Goal: Task Accomplishment & Management: Use online tool/utility

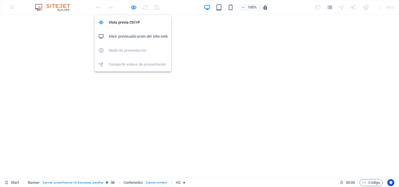
click at [144, 35] on h6 "Abrir previsualización del sitio web" at bounding box center [138, 36] width 59 height 7
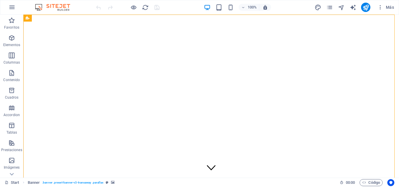
click at [63, 12] on div "100% Más" at bounding box center [199, 7] width 398 height 14
click at [63, 7] on img at bounding box center [56, 7] width 44 height 7
click at [317, 8] on icon "design" at bounding box center [318, 7] width 7 height 7
select select "px"
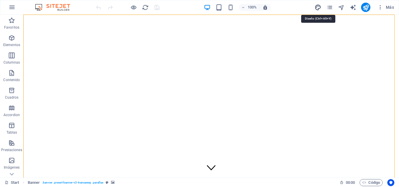
select select "400"
select select "px"
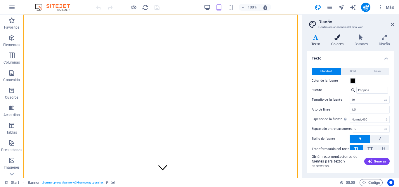
click at [337, 39] on icon at bounding box center [337, 37] width 21 height 6
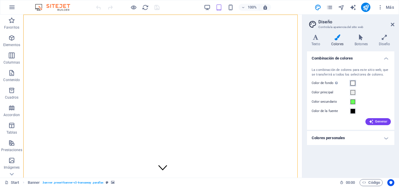
click at [354, 83] on span at bounding box center [353, 83] width 5 height 5
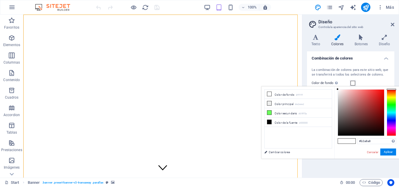
click at [340, 103] on div at bounding box center [361, 113] width 46 height 46
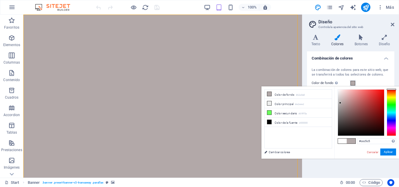
click at [339, 98] on div at bounding box center [361, 113] width 46 height 46
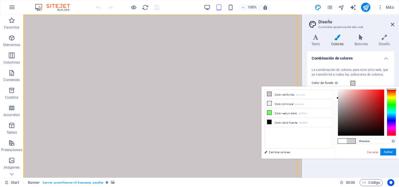
drag, startPoint x: 339, startPoint y: 98, endPoint x: 337, endPoint y: 98, distance: 2.9
click at [0, 0] on div at bounding box center [0, 0] width 0 height 0
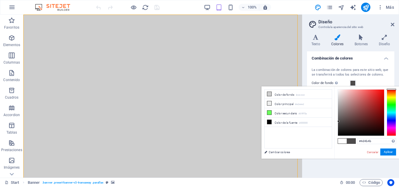
drag, startPoint x: 338, startPoint y: 98, endPoint x: 339, endPoint y: 122, distance: 23.1
click at [0, 0] on div at bounding box center [0, 0] width 0 height 0
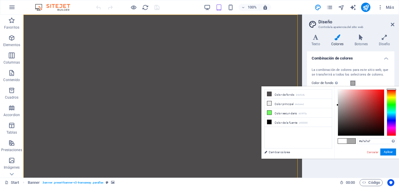
drag, startPoint x: 339, startPoint y: 121, endPoint x: 336, endPoint y: 105, distance: 16.2
click at [336, 105] on div "#a7a7a7 Formatos soportados #0852ed rgb(8, 82, 237) rgba(8, 82, 237, 90%) hsv(2…" at bounding box center [366, 164] width 65 height 157
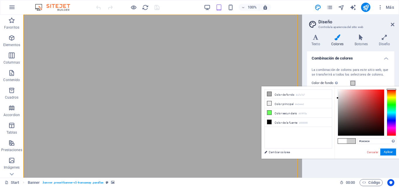
drag, startPoint x: 338, startPoint y: 105, endPoint x: 336, endPoint y: 98, distance: 6.9
click at [336, 98] on div "#cecece Formatos soportados #0852ed rgb(8, 82, 237) rgba(8, 82, 237, 90%) hsv(2…" at bounding box center [366, 164] width 65 height 157
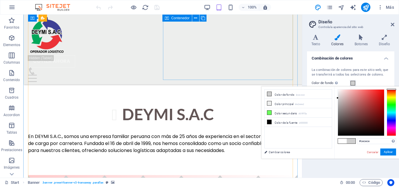
scroll to position [321, 0]
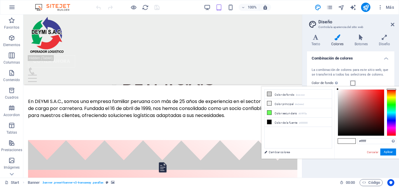
drag, startPoint x: 337, startPoint y: 98, endPoint x: 335, endPoint y: 87, distance: 11.5
click at [335, 87] on div "#ffffff Formatos soportados #0852ed rgb(8, 82, 237) rgba(8, 82, 237, 90%) hsv(2…" at bounding box center [366, 164] width 65 height 157
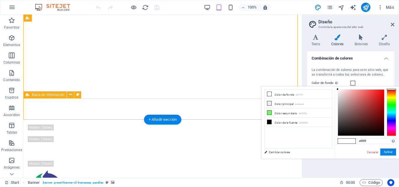
scroll to position [0, 0]
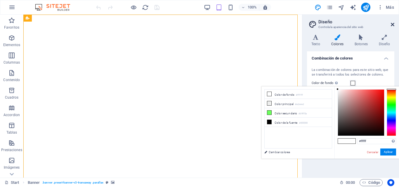
click at [392, 24] on icon at bounding box center [393, 24] width 4 height 5
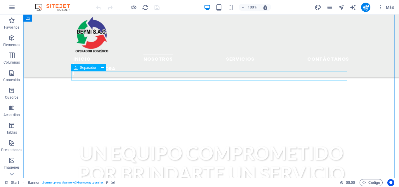
scroll to position [263, 0]
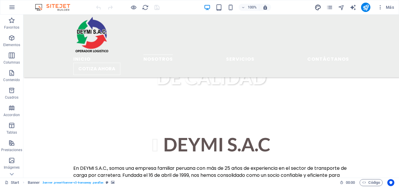
click at [319, 8] on icon "design" at bounding box center [318, 7] width 7 height 7
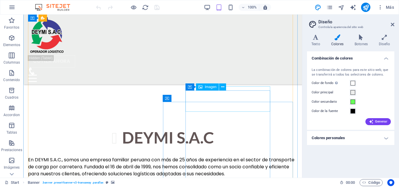
scroll to position [351, 0]
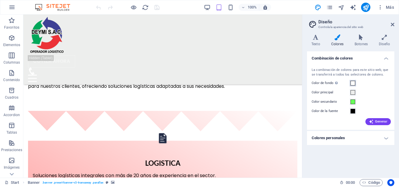
click at [354, 82] on span at bounding box center [353, 83] width 5 height 5
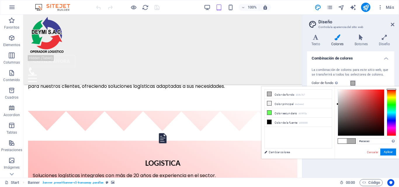
drag, startPoint x: 338, startPoint y: 91, endPoint x: 336, endPoint y: 104, distance: 12.9
click at [336, 104] on div "#acacac Formatos soportados #0852ed rgb(8, 82, 237) rgba(8, 82, 237, 90%) hsv(2…" at bounding box center [366, 164] width 65 height 157
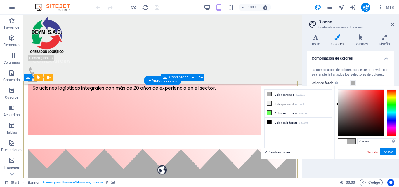
scroll to position [380, 0]
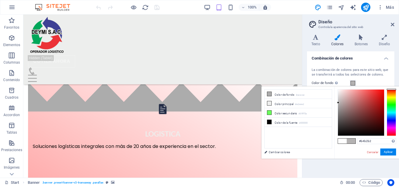
click at [0, 0] on div at bounding box center [0, 0] width 0 height 0
drag, startPoint x: 338, startPoint y: 103, endPoint x: 337, endPoint y: 98, distance: 4.8
click at [0, 0] on div at bounding box center [0, 0] width 0 height 0
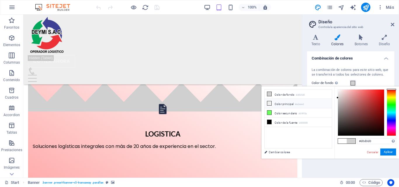
click at [281, 104] on li "Color principal #edeeed" at bounding box center [298, 103] width 67 height 9
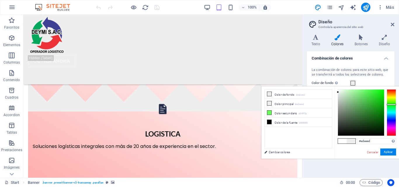
drag, startPoint x: 337, startPoint y: 92, endPoint x: 332, endPoint y: 131, distance: 39.2
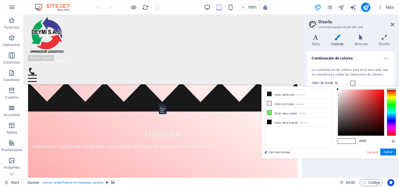
drag, startPoint x: 337, startPoint y: 130, endPoint x: 333, endPoint y: 86, distance: 44.4
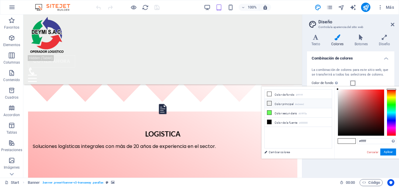
click at [286, 102] on li "Color principal #edeeed" at bounding box center [298, 103] width 67 height 9
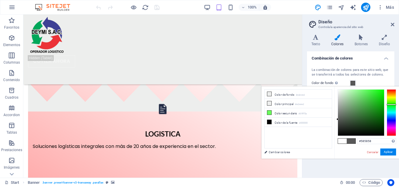
drag, startPoint x: 338, startPoint y: 92, endPoint x: 334, endPoint y: 119, distance: 27.5
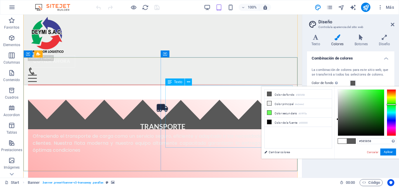
scroll to position [730, 0]
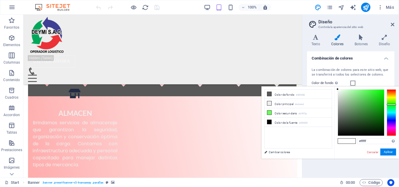
drag, startPoint x: 337, startPoint y: 120, endPoint x: 335, endPoint y: 87, distance: 33.1
click at [335, 87] on div "#ffffff Formatos soportados #0852ed rgb(8, 82, 237) rgba(8, 82, 237, 90%) hsv(2…" at bounding box center [366, 164] width 65 height 157
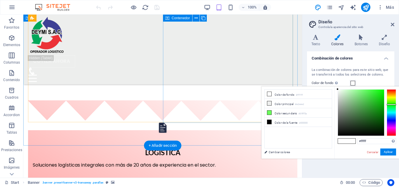
scroll to position [351, 0]
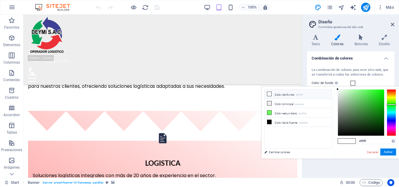
click at [309, 96] on li "Color de fondo #ffffff" at bounding box center [298, 94] width 67 height 9
click at [301, 104] on small "#edeeed" at bounding box center [299, 105] width 9 height 4
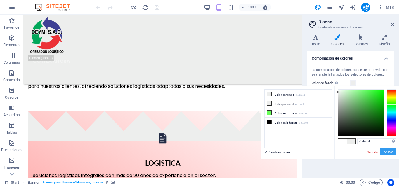
click at [0, 0] on button "Aplicar" at bounding box center [0, 0] width 0 height 0
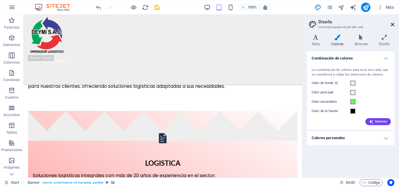
click at [393, 24] on icon at bounding box center [393, 24] width 4 height 5
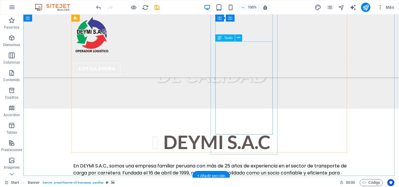
scroll to position [324, 0]
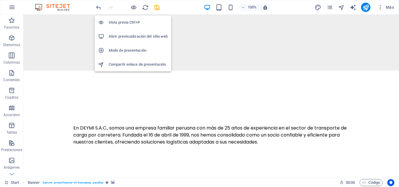
scroll to position [2, 0]
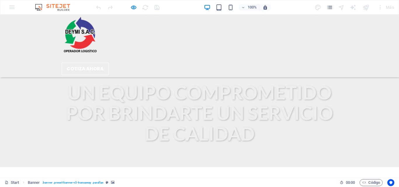
click at [156, 55] on link "nosotros" at bounding box center [147, 58] width 30 height 7
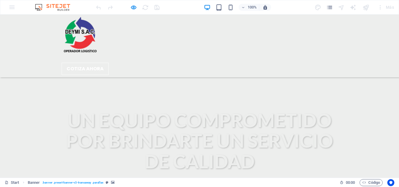
click at [214, 55] on link "Servicios" at bounding box center [228, 58] width 28 height 7
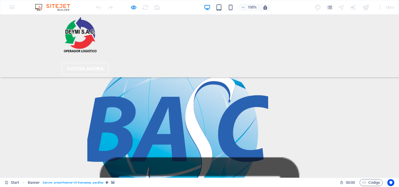
click at [296, 55] on link "Contáctanos" at bounding box center [317, 58] width 42 height 7
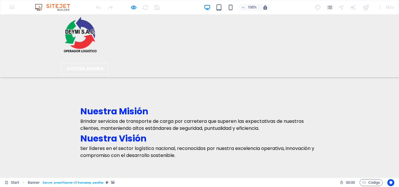
scroll to position [1440, 0]
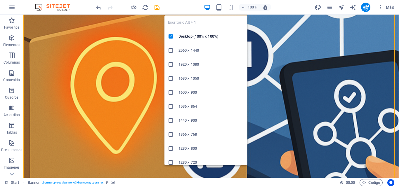
scroll to position [2, 0]
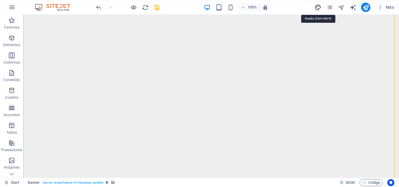
click at [316, 8] on icon "design" at bounding box center [318, 7] width 7 height 7
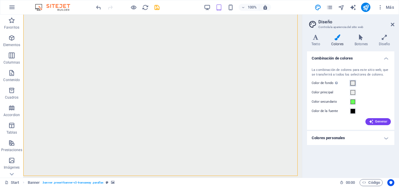
click at [353, 85] on span at bounding box center [353, 83] width 5 height 5
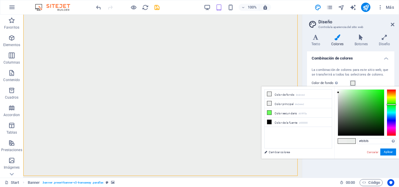
type input "#ffffff"
drag, startPoint x: 338, startPoint y: 93, endPoint x: 335, endPoint y: 86, distance: 7.1
click at [336, 86] on div "#ffffff Formatos soportados #0852ed rgb(8, 82, 237) rgba(8, 82, 237, 90%) hsv(2…" at bounding box center [366, 164] width 65 height 157
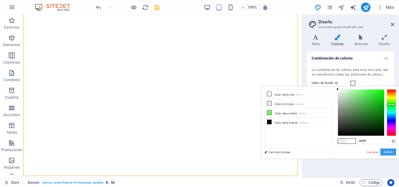
click at [0, 0] on button "Aplicar" at bounding box center [0, 0] width 0 height 0
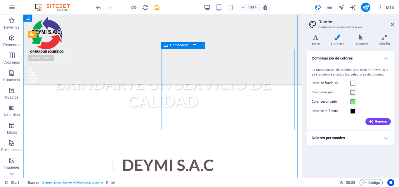
scroll to position [294, 0]
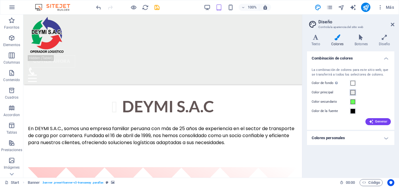
click at [352, 93] on span at bounding box center [353, 92] width 5 height 5
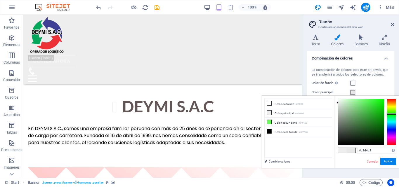
type input "#d0d3d0"
drag, startPoint x: 338, startPoint y: 102, endPoint x: 338, endPoint y: 107, distance: 4.4
click at [338, 107] on div at bounding box center [338, 106] width 2 height 2
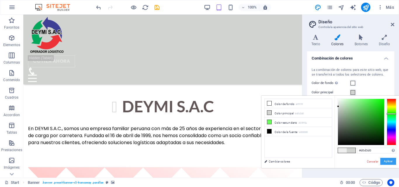
click at [391, 160] on button "Aplicar" at bounding box center [388, 161] width 16 height 7
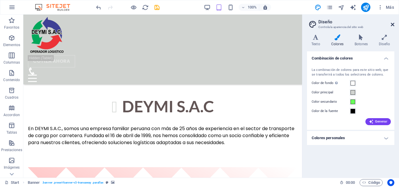
click at [393, 25] on icon at bounding box center [393, 24] width 4 height 5
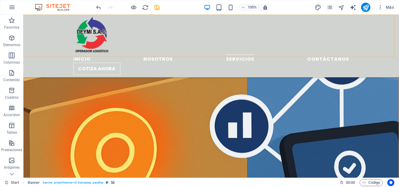
scroll to position [1404, 0]
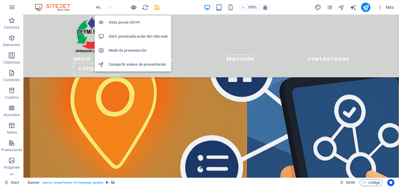
click at [134, 6] on icon "button" at bounding box center [187, 70] width 375 height 248
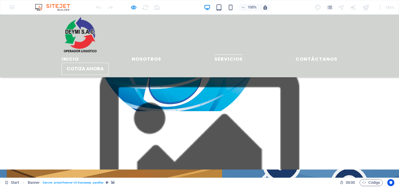
scroll to position [1170, 0]
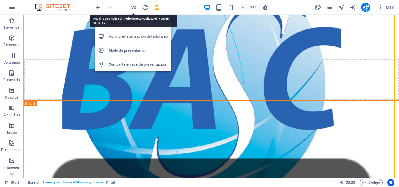
scroll to position [2, 0]
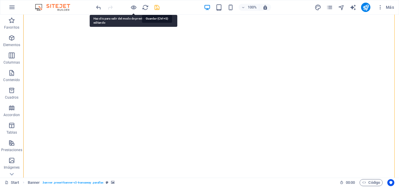
click at [0, 0] on icon "save" at bounding box center [0, 0] width 0 height 0
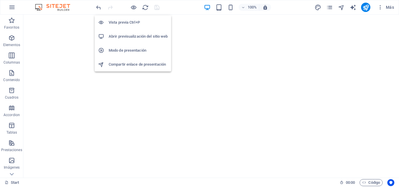
click at [140, 36] on h6 "Abrir previsualización del sitio web" at bounding box center [138, 36] width 59 height 7
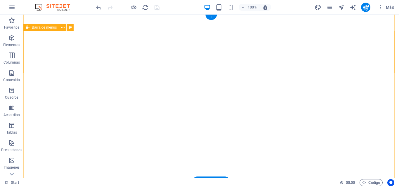
scroll to position [0, 0]
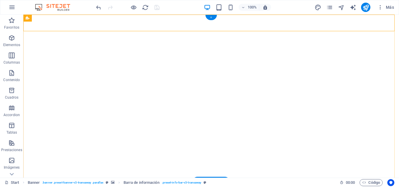
click at [209, 17] on div "+" at bounding box center [210, 17] width 11 height 5
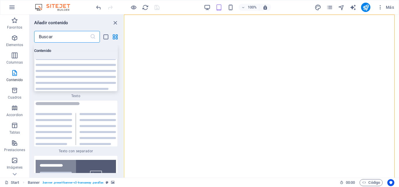
scroll to position [2046, 0]
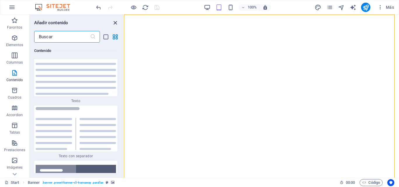
click at [113, 22] on icon "close panel" at bounding box center [115, 23] width 7 height 7
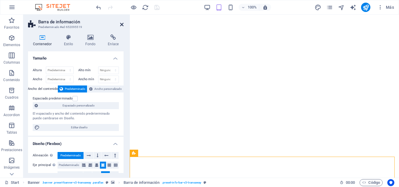
click at [121, 24] on icon at bounding box center [122, 24] width 4 height 5
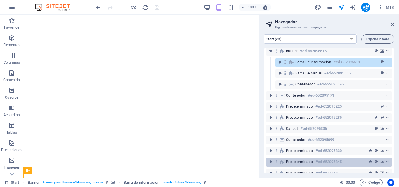
scroll to position [0, 0]
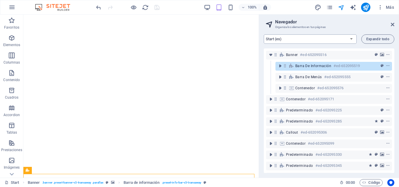
click at [351, 39] on select "Start (es) Subpage (es) Legal Notice (es) Privacy (es) Start (en)" at bounding box center [310, 38] width 93 height 9
click at [264, 34] on select "Start (es) Subpage (es) Legal Notice (es) Privacy (es) Start (en)" at bounding box center [310, 38] width 93 height 9
click at [284, 42] on select "Start (es) Subpage (es) Legal Notice (es) Privacy (es) Start (en)" at bounding box center [310, 38] width 93 height 9
click at [264, 34] on select "Start (es) Subpage (es) Legal Notice (es) Privacy (es) Start (en)" at bounding box center [310, 38] width 93 height 9
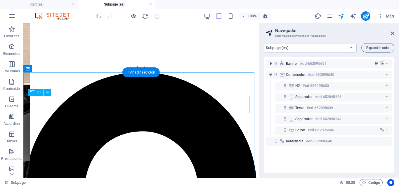
scroll to position [95, 0]
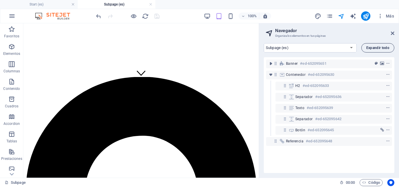
click at [379, 50] on button "Expandir todo" at bounding box center [377, 47] width 33 height 9
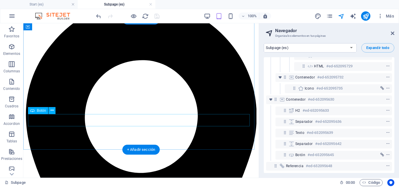
scroll to position [182, 0]
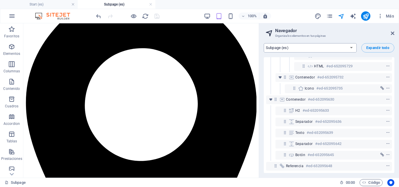
click at [318, 47] on select "Start (es) Subpage (es) Legal Notice (es) Privacy (es) Start (en)" at bounding box center [310, 47] width 93 height 9
click at [264, 43] on select "Start (es) Subpage (es) Legal Notice (es) Privacy (es) Start (en)" at bounding box center [310, 47] width 93 height 9
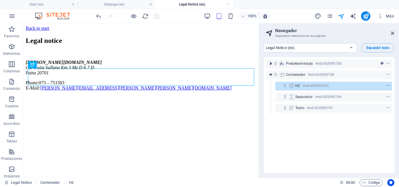
scroll to position [0, 0]
click at [287, 48] on select "Start (es) Subpage (es) Legal Notice (es) Privacy (es) Start (en)" at bounding box center [310, 47] width 93 height 9
click at [264, 43] on select "Start (es) Subpage (es) Legal Notice (es) Privacy (es) Start (en)" at bounding box center [310, 47] width 93 height 9
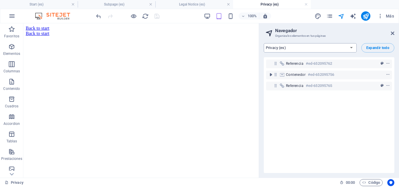
click at [299, 46] on select "Start (es) Subpage (es) Legal Notice (es) Privacy (es) Start (en)" at bounding box center [310, 47] width 93 height 9
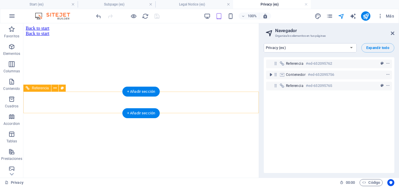
click at [179, 36] on div "Back to start" at bounding box center [141, 33] width 231 height 5
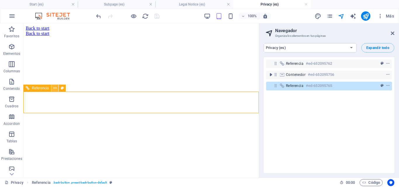
click at [54, 89] on icon at bounding box center [54, 88] width 3 height 6
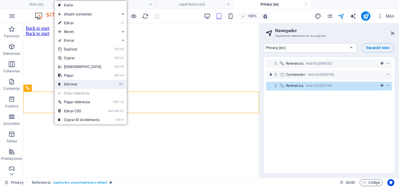
click at [79, 85] on link "⌦ Eliminar" at bounding box center [80, 84] width 50 height 9
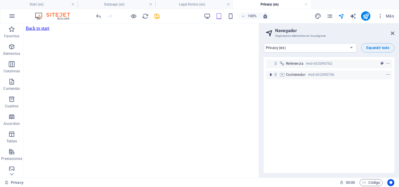
click at [60, 33] on html "Back to start" at bounding box center [140, 28] width 235 height 10
click at [100, 33] on html "Back to start" at bounding box center [140, 28] width 235 height 10
drag, startPoint x: 115, startPoint y: 153, endPoint x: 162, endPoint y: 153, distance: 46.7
click at [124, 33] on html "Back to start" at bounding box center [140, 28] width 235 height 10
drag, startPoint x: 162, startPoint y: 153, endPoint x: 179, endPoint y: 145, distance: 19.1
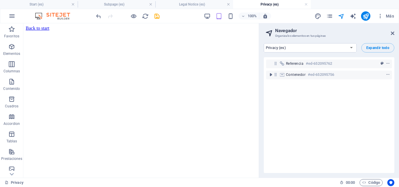
click at [165, 33] on html "Back to start" at bounding box center [140, 28] width 235 height 10
drag, startPoint x: 179, startPoint y: 145, endPoint x: 181, endPoint y: 141, distance: 4.2
click at [181, 33] on html "Back to start" at bounding box center [140, 28] width 235 height 10
click at [184, 33] on html "Back to start" at bounding box center [140, 28] width 235 height 10
click at [311, 48] on select "Start (es) Subpage (es) Legal Notice (es) Privacy (es) Start (en)" at bounding box center [310, 47] width 93 height 9
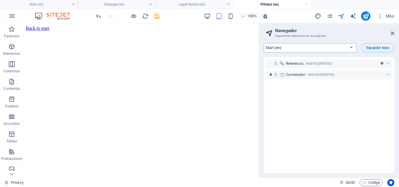
click at [264, 43] on select "Start (es) Subpage (es) Legal Notice (es) Privacy (es) Start (en)" at bounding box center [310, 47] width 93 height 9
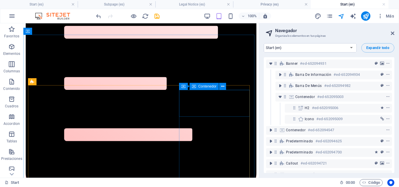
scroll to position [2717, 0]
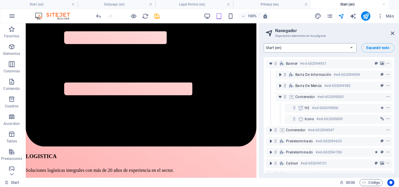
click at [349, 48] on select "Start (es) Subpage (es) Legal Notice (es) Privacy (es) Start (en)" at bounding box center [310, 47] width 93 height 9
click at [264, 43] on select "Start (es) Subpage (es) Legal Notice (es) Privacy (es) Start (en)" at bounding box center [310, 47] width 93 height 9
click at [376, 47] on span "Expandir todo" at bounding box center [377, 48] width 23 height 4
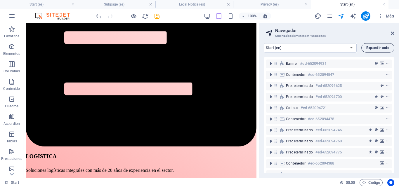
click at [376, 47] on span "Expandir todo" at bounding box center [377, 48] width 23 height 4
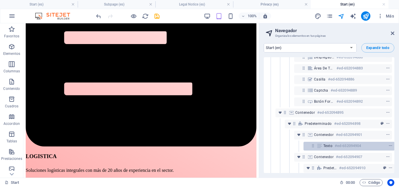
scroll to position [2089, 0]
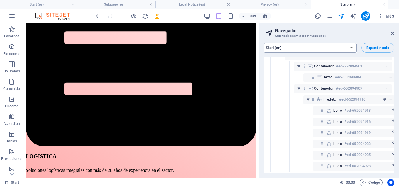
click at [303, 48] on select "Start (es) Subpage (es) Legal Notice (es) Privacy (es) Start (en)" at bounding box center [310, 47] width 93 height 9
select select "12773775-es"
click at [264, 43] on select "Start (es) Subpage (es) Legal Notice (es) Privacy (es) Start (en)" at bounding box center [310, 47] width 93 height 9
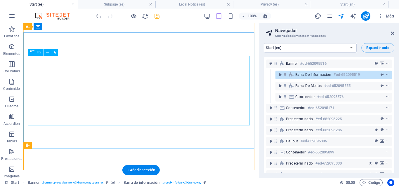
scroll to position [0, 0]
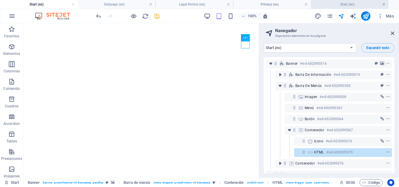
click at [385, 3] on link at bounding box center [384, 5] width 4 height 6
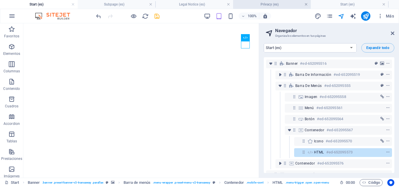
click at [306, 5] on link at bounding box center [306, 5] width 4 height 6
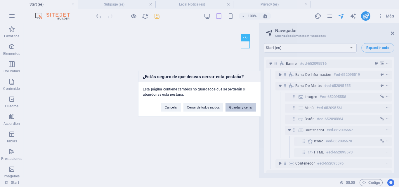
click at [251, 107] on button "Guardar y cerrar" at bounding box center [241, 107] width 31 height 9
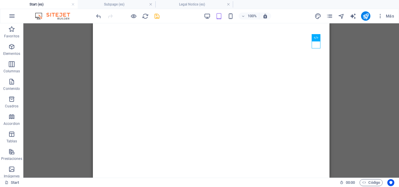
click at [209, 12] on div "100%" at bounding box center [237, 15] width 67 height 9
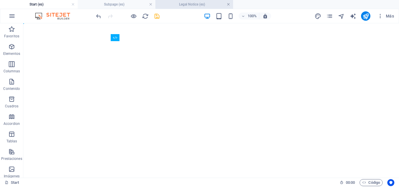
click at [229, 3] on link at bounding box center [229, 5] width 4 height 6
click at [160, 16] on icon "save" at bounding box center [157, 16] width 7 height 7
click at [58, 5] on h4 "Start (es)" at bounding box center [39, 4] width 78 height 6
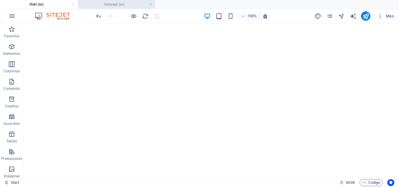
click at [95, 4] on h4 "Subpage (es)" at bounding box center [117, 4] width 78 height 6
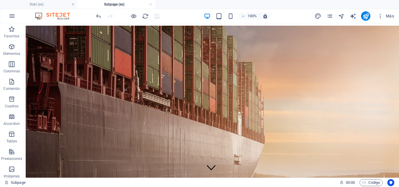
scroll to position [182, 0]
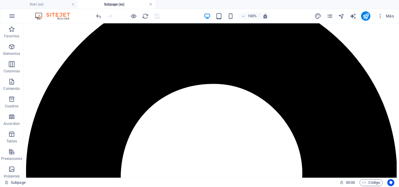
click at [151, 3] on link at bounding box center [151, 5] width 4 height 6
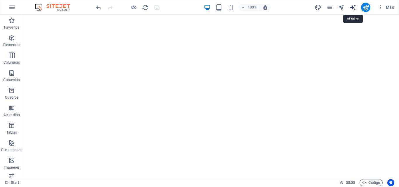
select select "English"
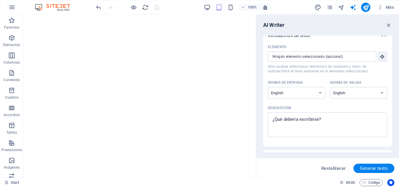
scroll to position [0, 0]
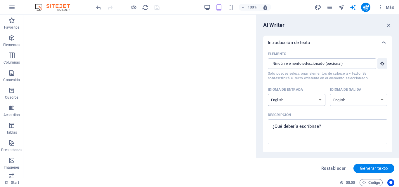
click at [316, 99] on select "Albanian Arabic Armenian Awadhi Azerbaijani Bashkir Basque Belarusian Bengali B…" at bounding box center [297, 100] width 58 height 12
select select "Spanish"
click at [268, 94] on select "Albanian Arabic Armenian Awadhi Azerbaijani Bashkir Basque Belarusian Bengali B…" at bounding box center [297, 100] width 58 height 12
click at [360, 97] on select "Albanian Arabic Armenian Awadhi Azerbaijani Bashkir Basque Belarusian Bengali B…" at bounding box center [359, 100] width 58 height 12
select select "Spanish"
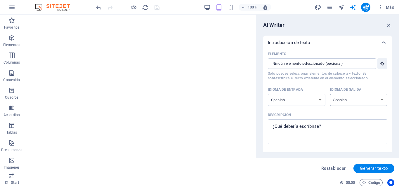
click at [330, 94] on select "Albanian Arabic Armenian Awadhi Azerbaijani Bashkir Basque Belarusian Bengali B…" at bounding box center [359, 100] width 58 height 12
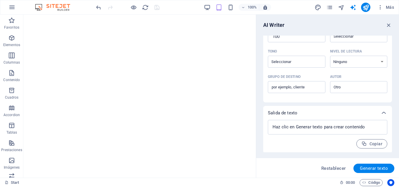
scroll to position [150, 0]
click at [358, 128] on textarea at bounding box center [328, 126] width 114 height 9
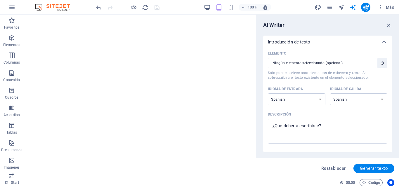
scroll to position [0, 0]
type textarea "x"
click at [388, 23] on icon "button" at bounding box center [389, 25] width 6 height 6
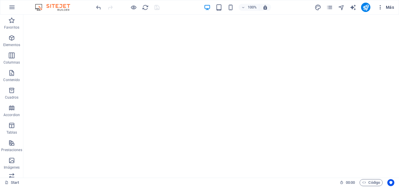
click at [381, 9] on icon "button" at bounding box center [380, 7] width 6 height 6
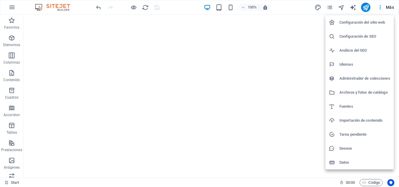
click at [362, 63] on h6 "Idiomas" at bounding box center [364, 64] width 51 height 7
select select "44"
select select "73"
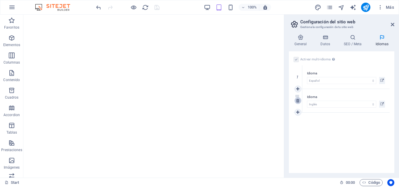
click at [299, 100] on icon at bounding box center [297, 101] width 3 height 4
click at [348, 99] on div "Activar multi-idioma Para desactivar la opción multi-idioma, elimine todos los …" at bounding box center [341, 112] width 105 height 122
click at [296, 58] on label at bounding box center [296, 59] width 5 height 5
click at [0, 0] on input "Activar multi-idioma Para desactivar la opción multi-idioma, elimine todos los …" at bounding box center [0, 0] width 0 height 0
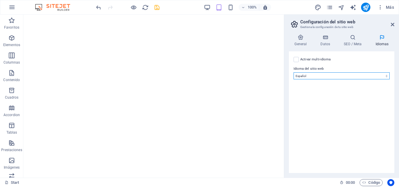
click at [322, 77] on select "Abkhazian Afar Afrikaans Akan Albanés Alemán Amharic Árabe Aragonese Armenian A…" at bounding box center [342, 75] width 96 height 7
click at [320, 76] on select "Abkhazian Afar Afrikaans Akan Albanés Alemán Amharic Árabe Aragonese Armenian A…" at bounding box center [342, 75] width 96 height 7
click at [350, 39] on icon at bounding box center [352, 37] width 29 height 6
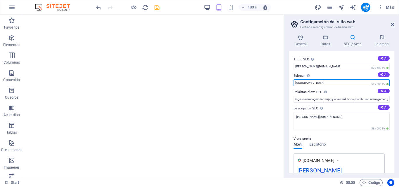
drag, startPoint x: 316, startPoint y: 98, endPoint x: 280, endPoint y: 84, distance: 38.3
click at [314, 84] on input "Operador Logistico" at bounding box center [342, 82] width 96 height 7
type input "Operador Logístico"
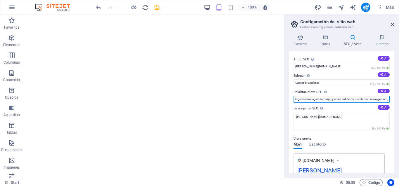
click at [324, 100] on input "logistics management, supply chain solutions, distribution management, logistic…" at bounding box center [342, 99] width 96 height 7
drag, startPoint x: 351, startPoint y: 99, endPoint x: 291, endPoint y: 100, distance: 60.2
click at [291, 100] on div "Título SEO El título de tu sitio web. Elige algo que destaque en los resultados…" at bounding box center [341, 112] width 105 height 122
drag, startPoint x: 387, startPoint y: 100, endPoint x: 335, endPoint y: 100, distance: 51.4
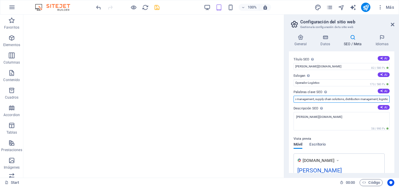
click at [335, 100] on input "logistics management, supply chain solutions, distribution management, logistic…" at bounding box center [342, 99] width 96 height 7
click at [349, 99] on input "logistics management, supply chain solutions, distribution management, logistic…" at bounding box center [342, 99] width 96 height 7
click at [299, 100] on input "logistics management, supply chain solutions, distribution management, logistic…" at bounding box center [342, 99] width 96 height 7
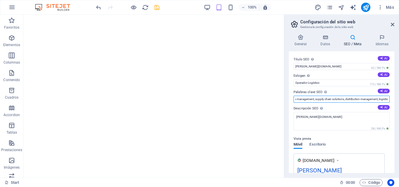
scroll to position [0, 0]
click at [299, 100] on input "logistics management, supply chain solutions, distribution management, logistic…" at bounding box center [342, 99] width 96 height 7
click at [346, 106] on label "Descripción SEO Describe el contenido de tu sitio web - ¡crucial para los busca…" at bounding box center [342, 108] width 96 height 7
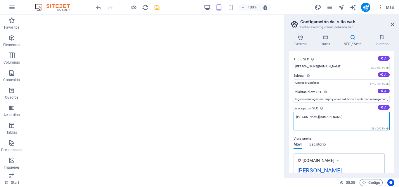
click at [346, 112] on textarea "[PERSON_NAME][DOMAIN_NAME]" at bounding box center [342, 121] width 96 height 18
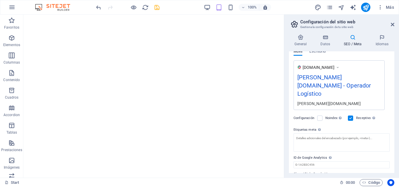
scroll to position [68, 0]
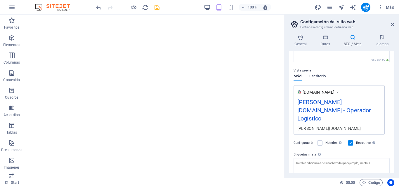
click at [320, 83] on div "Móvil Escritorio" at bounding box center [310, 79] width 32 height 11
click at [318, 77] on span "Escritorio" at bounding box center [317, 77] width 16 height 8
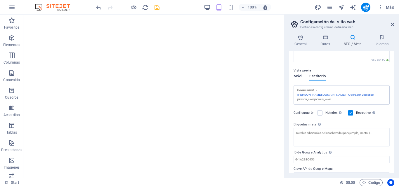
click at [299, 78] on span "Móvil" at bounding box center [298, 77] width 9 height 8
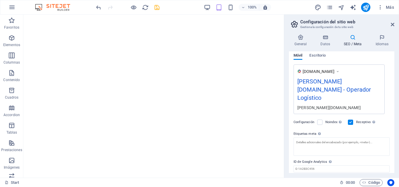
scroll to position [93, 0]
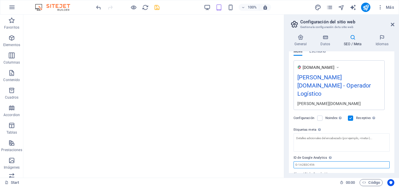
click at [322, 162] on input "ID de Google Analytics Añada únicamente el ID de Google Analytics. Incluimos el…" at bounding box center [342, 165] width 96 height 7
click at [334, 178] on input "Clave API de Google Maps" at bounding box center [342, 181] width 96 height 7
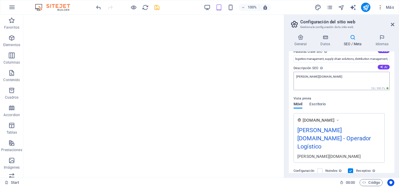
scroll to position [0, 0]
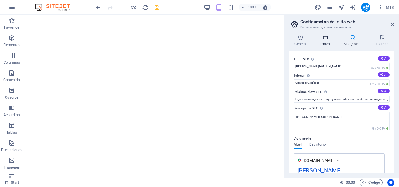
click at [327, 40] on icon at bounding box center [325, 37] width 21 height 6
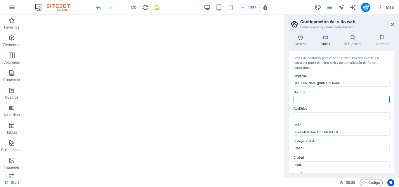
click at [311, 98] on input "Nombre" at bounding box center [342, 99] width 96 height 7
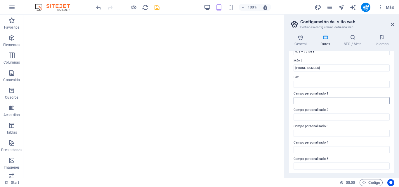
scroll to position [164, 0]
click at [305, 39] on icon at bounding box center [301, 37] width 24 height 6
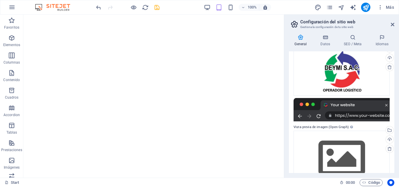
scroll to position [105, 0]
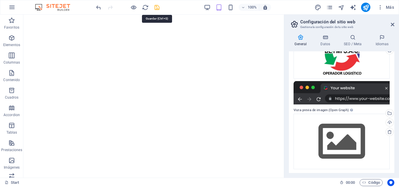
click at [156, 6] on icon "save" at bounding box center [157, 7] width 7 height 7
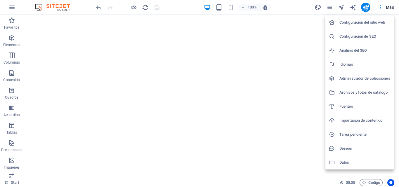
click at [370, 80] on h6 "Administrador de colecciones" at bounding box center [364, 78] width 51 height 7
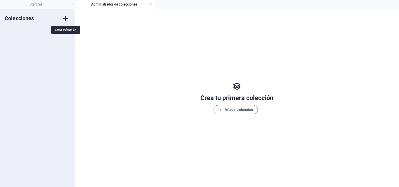
click at [62, 18] on icon "button" at bounding box center [65, 18] width 7 height 7
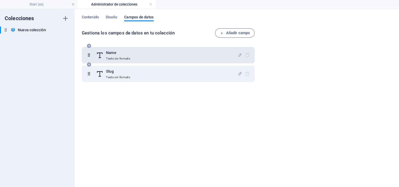
click at [121, 54] on h6 "Name" at bounding box center [118, 52] width 24 height 7
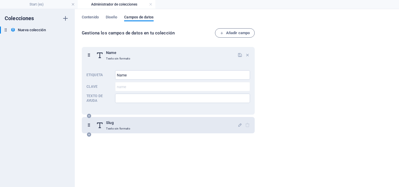
click at [126, 123] on h6 "Slug" at bounding box center [118, 122] width 24 height 7
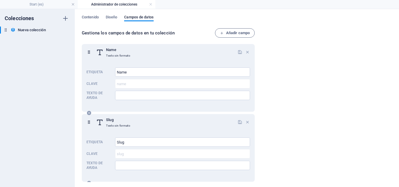
scroll to position [8, 0]
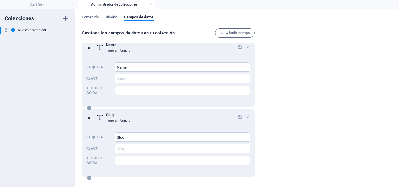
click at [132, 119] on div "Slug Texto sin formato" at bounding box center [166, 118] width 141 height 12
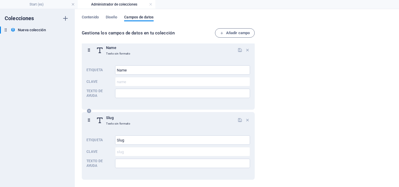
scroll to position [5, 0]
click at [114, 20] on span "Diseño" at bounding box center [112, 18] width 12 height 8
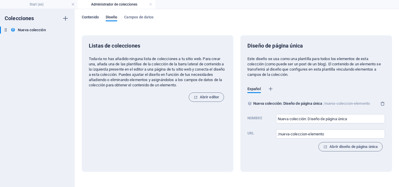
click at [94, 15] on span "Contenido" at bounding box center [90, 18] width 17 height 8
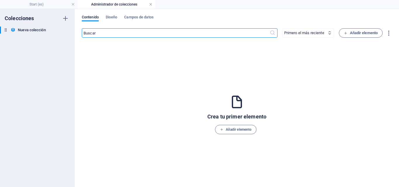
click at [149, 3] on link at bounding box center [151, 5] width 4 height 6
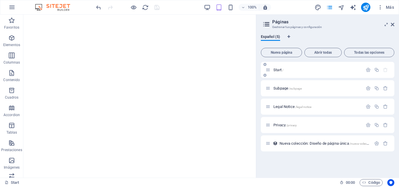
click at [265, 65] on icon at bounding box center [264, 65] width 3 height 4
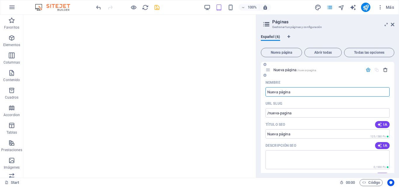
click at [383, 69] on icon "button" at bounding box center [385, 69] width 5 height 5
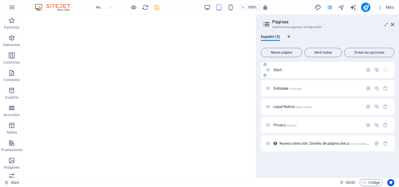
click at [294, 71] on p "Start /" at bounding box center [317, 70] width 88 height 4
click at [290, 89] on span "/subpage" at bounding box center [295, 88] width 13 height 3
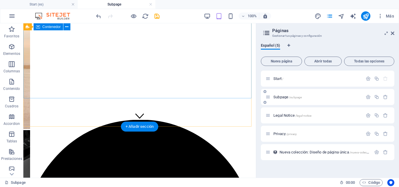
scroll to position [43, 0]
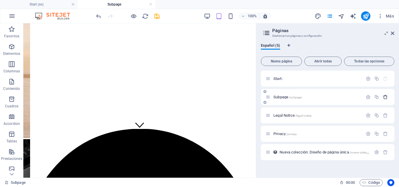
click at [386, 96] on icon "button" at bounding box center [385, 97] width 5 height 5
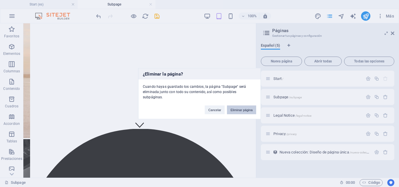
click at [236, 106] on button "Eliminar página" at bounding box center [241, 109] width 29 height 9
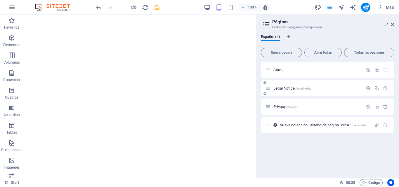
click at [309, 90] on span "/legal-notice" at bounding box center [303, 88] width 16 height 3
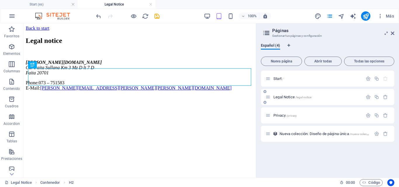
scroll to position [0, 0]
click at [313, 116] on p "Privacy /privacy" at bounding box center [317, 116] width 88 height 4
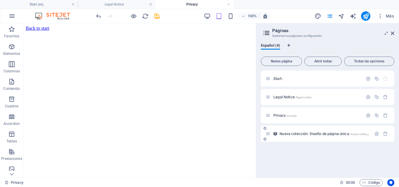
click at [319, 133] on span "Nueva colección: Diseño de página única /nueva-coleccion-elemento" at bounding box center [333, 134] width 106 height 4
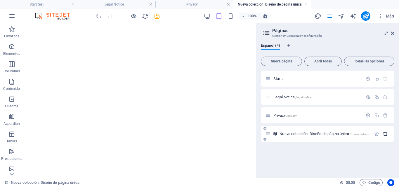
click at [386, 135] on icon "button" at bounding box center [385, 133] width 5 height 5
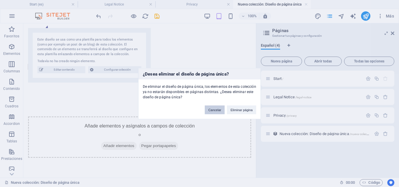
click at [215, 110] on button "Cancelar" at bounding box center [215, 109] width 20 height 9
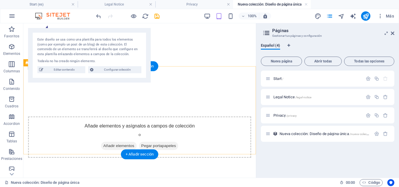
click at [199, 56] on div "inicio nosotros Servicios Contáctanos cotiza ahora" at bounding box center [139, 58] width 233 height 70
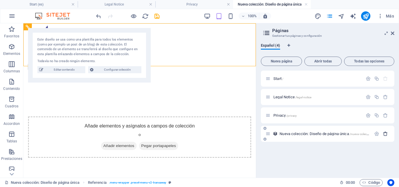
click at [386, 134] on icon "button" at bounding box center [385, 133] width 5 height 5
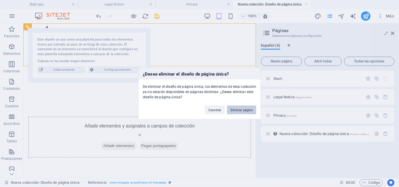
click at [247, 110] on button "Eliminar página" at bounding box center [241, 109] width 29 height 9
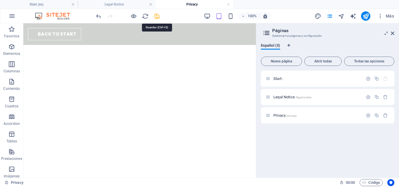
click at [155, 16] on icon "save" at bounding box center [157, 16] width 7 height 7
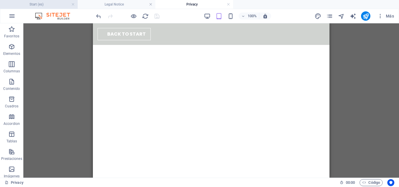
click at [44, 5] on h4 "Start (es)" at bounding box center [39, 4] width 78 height 6
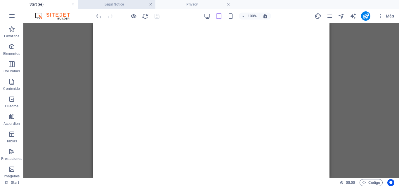
click at [150, 4] on link at bounding box center [151, 5] width 4 height 6
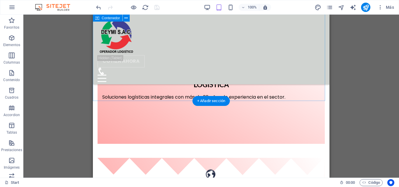
scroll to position [555, 0]
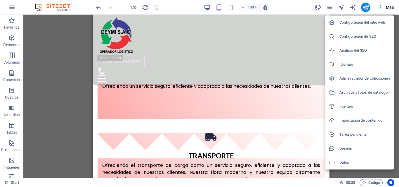
click at [362, 106] on h6 "Fuentes" at bounding box center [364, 106] width 51 height 7
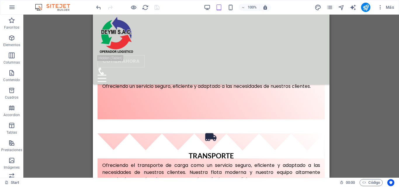
select select "popularity"
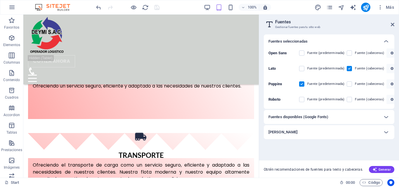
click at [358, 119] on div "Fuentes disponibles (Google Fonts)" at bounding box center [323, 117] width 111 height 7
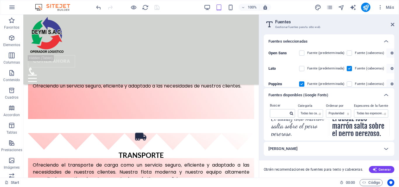
scroll to position [1263, 0]
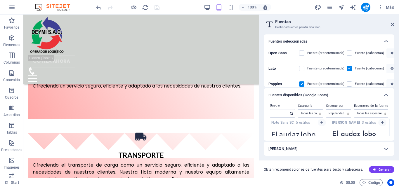
click at [314, 152] on div "Cargar fuentes" at bounding box center [323, 148] width 111 height 7
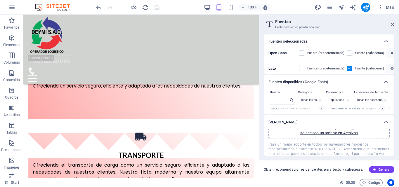
scroll to position [8, 0]
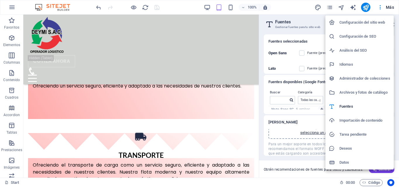
click at [366, 136] on h6 "Tarea pendiente" at bounding box center [364, 134] width 51 height 7
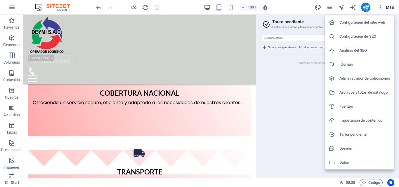
click at [355, 163] on h6 "Datos" at bounding box center [364, 162] width 51 height 7
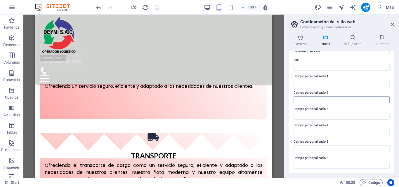
scroll to position [164, 0]
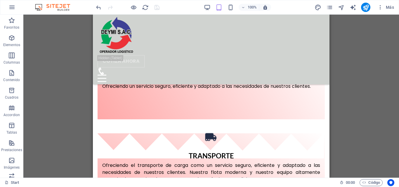
click at [70, 12] on div "100% Más" at bounding box center [199, 7] width 398 height 14
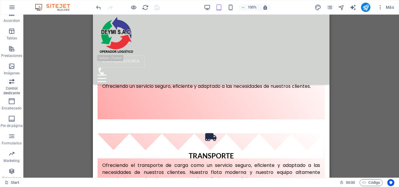
scroll to position [100, 0]
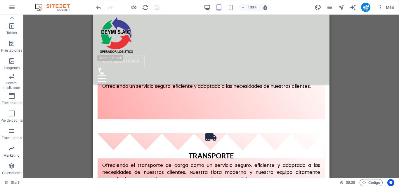
click at [13, 150] on icon "button" at bounding box center [11, 148] width 7 height 7
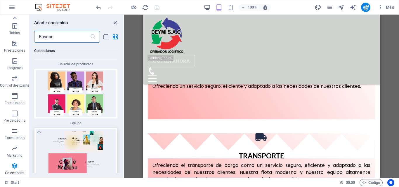
scroll to position [11052, 0]
click at [13, 151] on icon "button" at bounding box center [14, 148] width 7 height 7
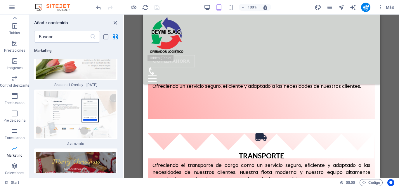
scroll to position [9504, 0]
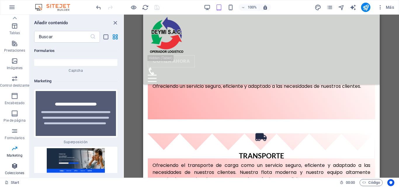
click at [13, 170] on span "Colecciones" at bounding box center [14, 170] width 29 height 14
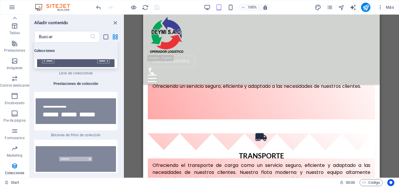
scroll to position [11361, 0]
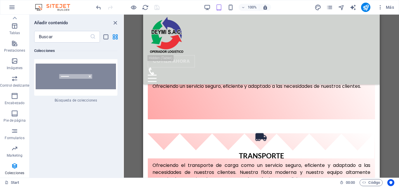
click at [48, 184] on div "Start" at bounding box center [170, 182] width 330 height 7
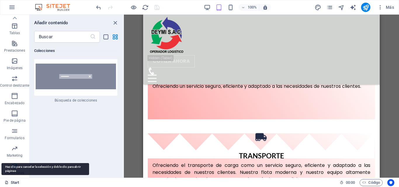
click at [0, 0] on link "Start" at bounding box center [0, 0] width 0 height 0
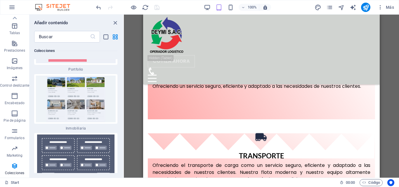
scroll to position [11157, 0]
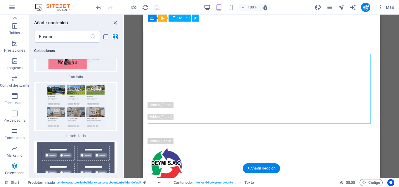
scroll to position [0, 0]
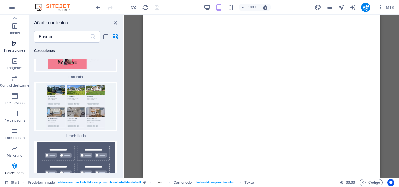
click at [17, 46] on icon "button" at bounding box center [14, 43] width 7 height 7
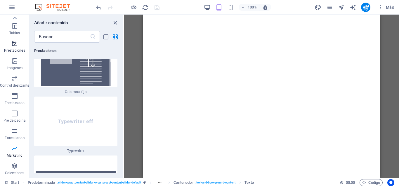
scroll to position [4453, 0]
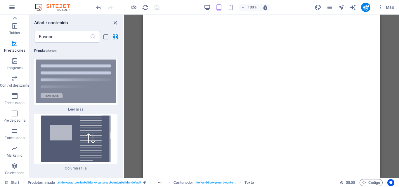
click at [13, 6] on icon "button" at bounding box center [11, 7] width 7 height 7
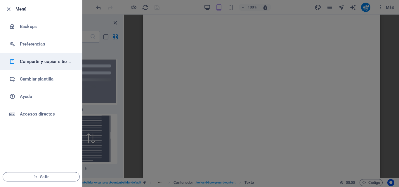
click at [41, 65] on li "Compartir y copiar sitio web" at bounding box center [41, 62] width 82 height 18
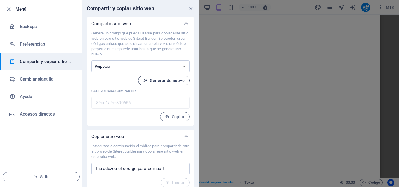
click at [158, 82] on span "Generar de nuevo" at bounding box center [163, 80] width 41 height 5
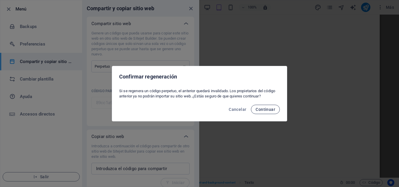
click at [269, 108] on span "Continuar" at bounding box center [266, 109] width 20 height 5
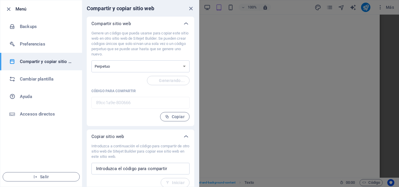
type input "994f94ff-800666"
click at [131, 68] on select "Único Perpetuo" at bounding box center [140, 66] width 98 height 12
select select "onetime"
click at [91, 60] on select "Único Perpetuo" at bounding box center [140, 66] width 98 height 12
click at [162, 68] on select "Único Perpetuo" at bounding box center [140, 66] width 98 height 12
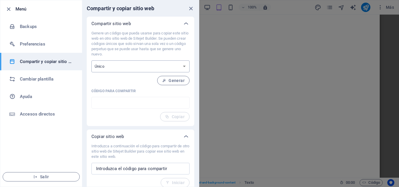
select select "perpetual"
click at [91, 60] on select "Único Perpetuo" at bounding box center [140, 66] width 98 height 12
type input "994f94ff-800666"
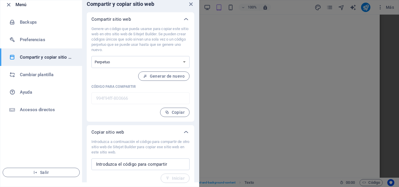
scroll to position [5, 0]
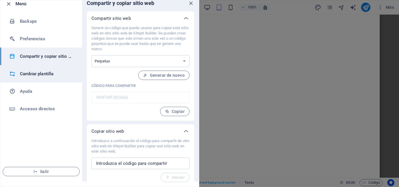
click at [41, 78] on li "Cambiar plantilla" at bounding box center [41, 74] width 82 height 18
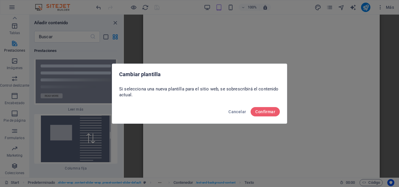
scroll to position [0, 0]
click at [240, 109] on button "Cancelar" at bounding box center [237, 111] width 22 height 9
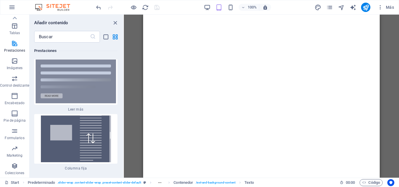
click at [10, 5] on icon "button" at bounding box center [11, 7] width 7 height 7
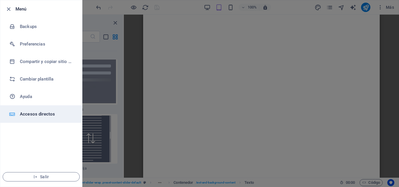
click at [44, 106] on li "Accesos directos" at bounding box center [41, 114] width 82 height 18
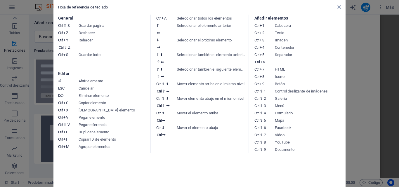
click at [240, 69] on dd "Seleccionar también el siguiente elemento" at bounding box center [211, 73] width 69 height 15
click at [260, 65] on dt "Ctrl 5 Ctrl 6" at bounding box center [264, 58] width 20 height 15
drag, startPoint x: 272, startPoint y: 63, endPoint x: 284, endPoint y: 63, distance: 11.7
click at [273, 63] on dt "Ctrl 5 Ctrl 6" at bounding box center [264, 58] width 20 height 15
drag, startPoint x: 287, startPoint y: 66, endPoint x: 271, endPoint y: 70, distance: 17.1
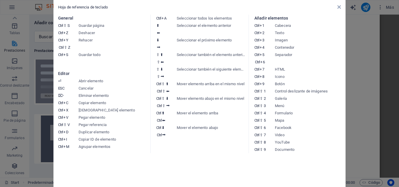
click at [271, 70] on dl "Ctrl 7 HTML" at bounding box center [297, 69] width 86 height 7
click at [339, 8] on icon at bounding box center [339, 7] width 4 height 5
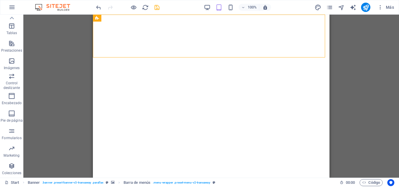
click at [72, 62] on div "Barra de información Banner Separador Banner Barra de menús Contenedor Texto Co…" at bounding box center [211, 96] width 376 height 163
click at [69, 9] on img at bounding box center [56, 7] width 44 height 7
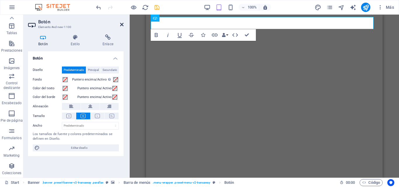
click at [122, 25] on icon at bounding box center [122, 24] width 4 height 5
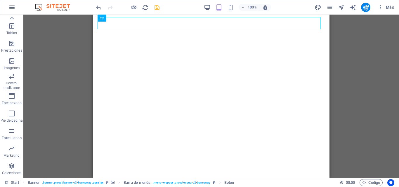
click at [10, 7] on icon "button" at bounding box center [11, 7] width 7 height 7
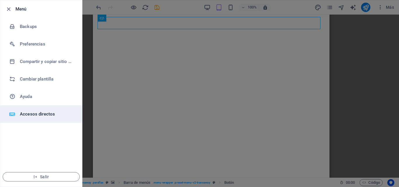
click at [45, 116] on h6 "Accesos directos" at bounding box center [47, 114] width 54 height 7
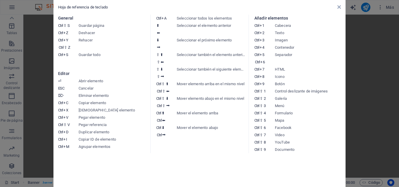
click at [365, 80] on aside "Hoja de referencia de teclado General Ctrl ⇧ S Guardar página Ctrl Z Deshacer C…" at bounding box center [199, 93] width 399 height 187
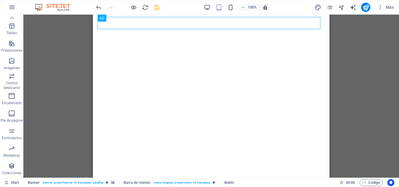
select select "xMidYMid"
select select "px"
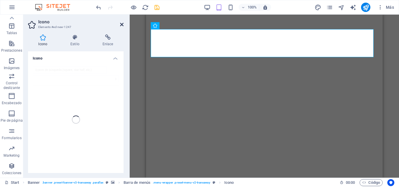
click at [122, 23] on icon at bounding box center [122, 24] width 4 height 5
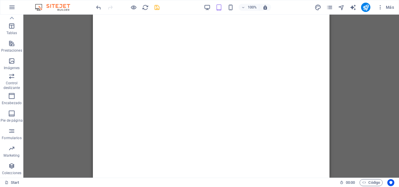
click at [360, 115] on div "Barra de información Banner Separador Banner Barra de menús Contenedor Texto Co…" at bounding box center [211, 96] width 376 height 163
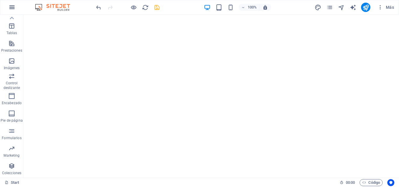
click at [15, 5] on icon "button" at bounding box center [11, 7] width 7 height 7
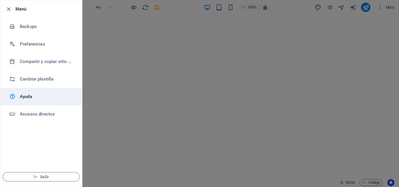
click at [41, 96] on h6 "Ayuda" at bounding box center [47, 96] width 54 height 7
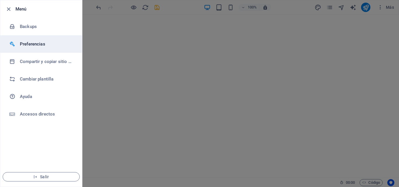
click at [35, 40] on li "Preferencias" at bounding box center [41, 44] width 82 height 18
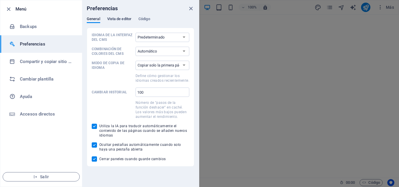
click at [120, 20] on span "Vista de editor" at bounding box center [119, 19] width 24 height 8
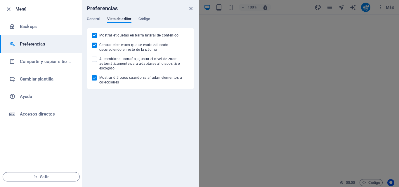
click at [151, 20] on div "General Vista de editor Código" at bounding box center [140, 22] width 107 height 11
click at [149, 20] on span "Código" at bounding box center [144, 19] width 12 height 8
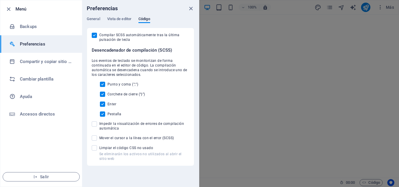
click at [115, 13] on div "Preferencias" at bounding box center [140, 8] width 117 height 16
click at [115, 15] on div "Preferencias" at bounding box center [140, 8] width 117 height 16
click at [115, 19] on span "Vista de editor" at bounding box center [119, 19] width 24 height 8
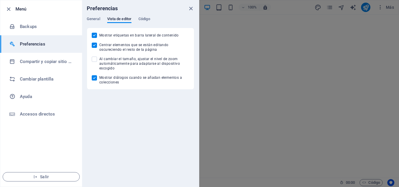
click at [92, 14] on div "Preferencias" at bounding box center [140, 8] width 117 height 16
click at [93, 16] on div "Preferencias" at bounding box center [140, 8] width 117 height 16
click at [95, 19] on span "General" at bounding box center [93, 19] width 13 height 8
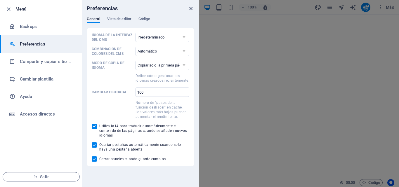
click at [190, 7] on icon "close" at bounding box center [191, 8] width 7 height 7
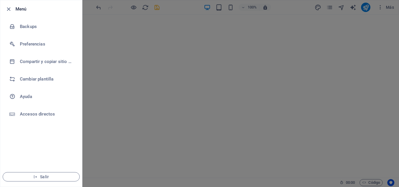
click at [221, 42] on div at bounding box center [199, 93] width 399 height 187
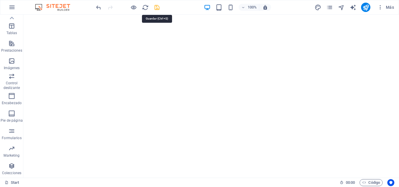
click at [160, 8] on icon "save" at bounding box center [157, 7] width 7 height 7
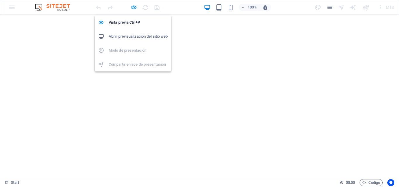
click at [142, 37] on h6 "Abrir previsualización del sitio web" at bounding box center [138, 36] width 59 height 7
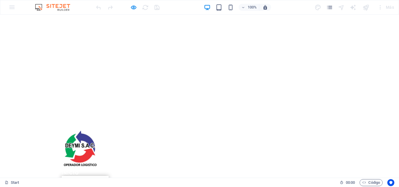
scroll to position [234, 0]
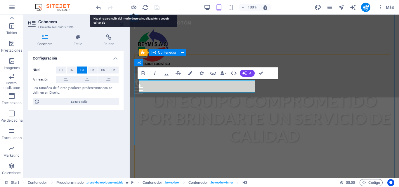
scroll to position [229, 0]
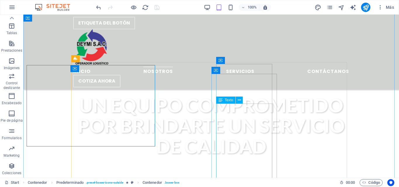
scroll to position [228, 0]
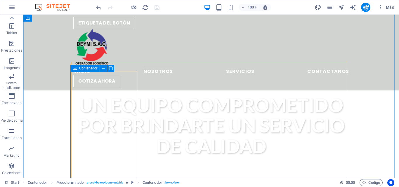
select select "zigzag"
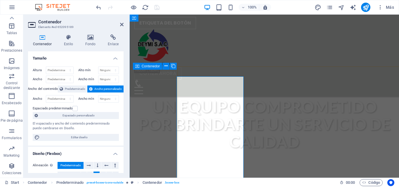
scroll to position [225, 0]
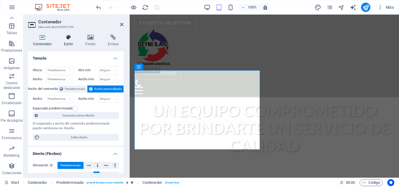
click at [70, 40] on h4 "Estilo" at bounding box center [69, 40] width 21 height 12
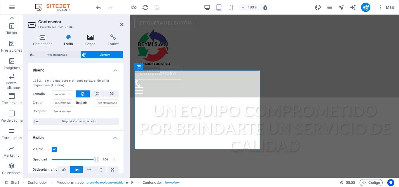
click at [86, 39] on icon at bounding box center [90, 37] width 20 height 6
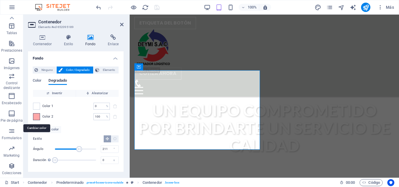
click at [38, 117] on span at bounding box center [36, 117] width 6 height 6
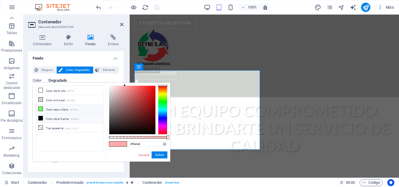
click at [48, 107] on li "Color secundario #69ff5a" at bounding box center [69, 109] width 67 height 9
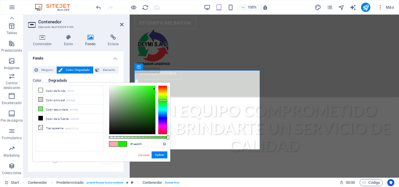
drag, startPoint x: 150, startPoint y: 91, endPoint x: 154, endPoint y: 89, distance: 4.2
click at [154, 89] on div at bounding box center [132, 110] width 46 height 48
drag, startPoint x: 153, startPoint y: 88, endPoint x: 147, endPoint y: 86, distance: 6.6
click at [147, 86] on div at bounding box center [147, 86] width 2 height 2
drag, startPoint x: 147, startPoint y: 86, endPoint x: 156, endPoint y: 86, distance: 9.4
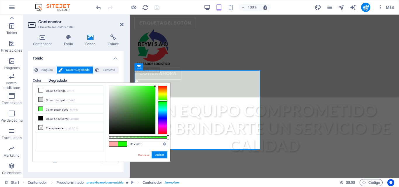
click at [156, 86] on div at bounding box center [138, 110] width 58 height 49
click at [51, 100] on li "Color principal #d0d3d0" at bounding box center [69, 99] width 67 height 9
drag, startPoint x: 108, startPoint y: 94, endPoint x: 109, endPoint y: 83, distance: 11.1
click at [109, 83] on div "#fdfffd Formatos soportados #0852ed rgb(8, 82, 237) rgba(8, 82, 237, 90%) hsv(2…" at bounding box center [138, 165] width 65 height 164
click at [56, 109] on li "Color secundario #69ff5a" at bounding box center [69, 109] width 67 height 9
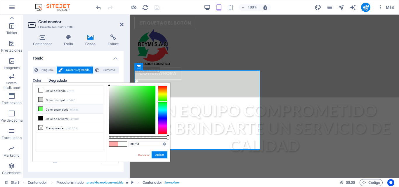
type input "#69ff5a"
click at [123, 145] on span at bounding box center [122, 144] width 9 height 5
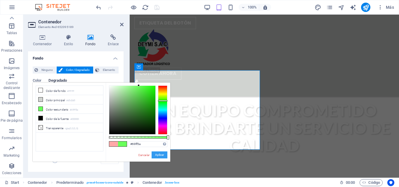
click at [159, 156] on button "Aplicar" at bounding box center [160, 155] width 16 height 7
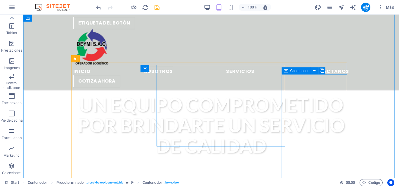
scroll to position [228, 0]
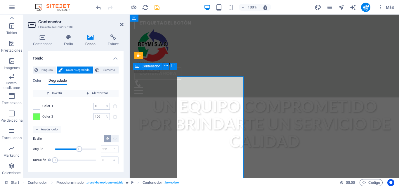
scroll to position [225, 0]
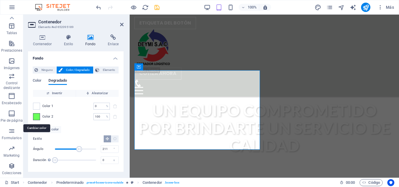
click at [36, 117] on span at bounding box center [36, 117] width 6 height 6
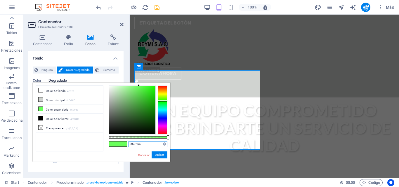
click at [147, 143] on input "#69ff5a" at bounding box center [148, 144] width 39 height 6
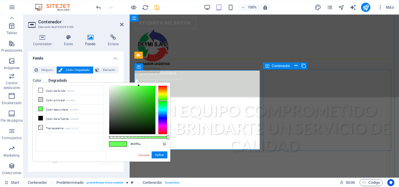
select select "zigzag"
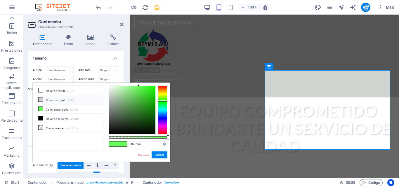
click at [58, 100] on li "Color principal #d0d3d0" at bounding box center [69, 99] width 67 height 9
drag, startPoint x: 109, startPoint y: 94, endPoint x: 110, endPoint y: 82, distance: 11.4
click at [110, 83] on div "#fafffa Formatos soportados #0852ed rgb(8, 82, 237) rgba(8, 82, 237, 90%) hsv(2…" at bounding box center [138, 165] width 65 height 164
click at [51, 108] on li "Color secundario #69ff5a" at bounding box center [69, 109] width 67 height 9
type input "#69ff5a"
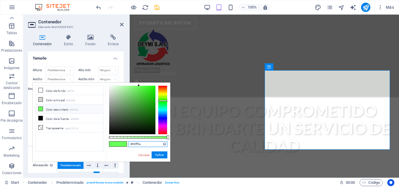
drag, startPoint x: 145, startPoint y: 143, endPoint x: 120, endPoint y: 144, distance: 25.4
click at [120, 144] on div "#69ff5a Formatos soportados #0852ed rgb(8, 82, 237) rgba(8, 82, 237, 90%) hsv(2…" at bounding box center [138, 165] width 65 height 164
drag, startPoint x: 159, startPoint y: 155, endPoint x: 30, endPoint y: 140, distance: 130.5
click at [159, 155] on button "Aplicar" at bounding box center [160, 155] width 16 height 7
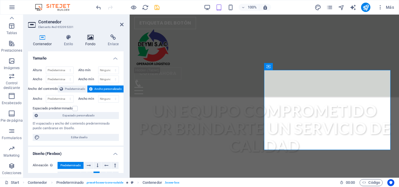
click at [92, 41] on h4 "Fondo" at bounding box center [91, 40] width 23 height 12
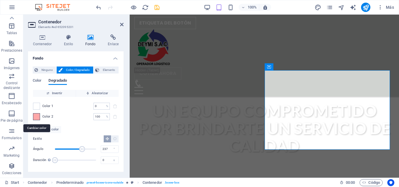
click at [38, 117] on span at bounding box center [36, 117] width 6 height 6
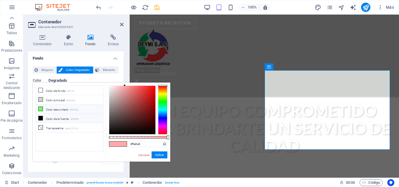
click at [60, 107] on li "Color secundario #69ff5a" at bounding box center [69, 109] width 67 height 9
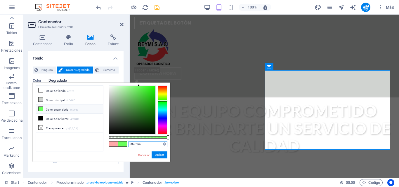
drag, startPoint x: 144, startPoint y: 145, endPoint x: 122, endPoint y: 144, distance: 22.2
click at [122, 144] on div "#69ff5a Formatos soportados #0852ed rgb(8, 82, 237) rgba(8, 82, 237, 90%) hsv(2…" at bounding box center [138, 165] width 65 height 164
click at [116, 143] on span at bounding box center [113, 144] width 9 height 5
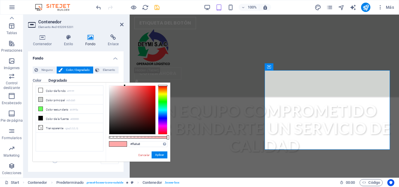
click at [124, 143] on span at bounding box center [122, 144] width 9 height 5
click at [63, 110] on li "Color secundario #69ff5a" at bounding box center [69, 109] width 67 height 9
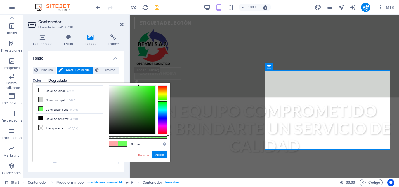
click at [121, 146] on span at bounding box center [122, 144] width 9 height 5
click at [124, 145] on span at bounding box center [122, 144] width 9 height 5
click at [145, 146] on input "#69ff5a" at bounding box center [148, 144] width 39 height 6
click at [67, 98] on li "Color principal #d0d3d0" at bounding box center [69, 99] width 67 height 9
drag, startPoint x: 110, startPoint y: 94, endPoint x: 110, endPoint y: 83, distance: 11.4
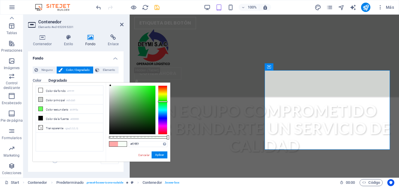
click at [110, 83] on div "#f7fff7 Formatos soportados #0852ed rgb(8, 82, 237) rgba(8, 82, 237, 90%) hsv(2…" at bounding box center [138, 165] width 65 height 164
click at [54, 107] on li "Color secundario #69ff5a" at bounding box center [69, 109] width 67 height 9
type input "#69ff5a"
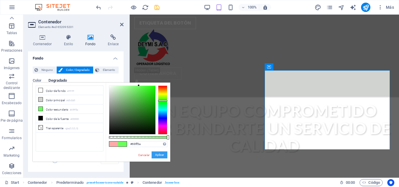
click at [159, 154] on button "Aplicar" at bounding box center [160, 155] width 16 height 7
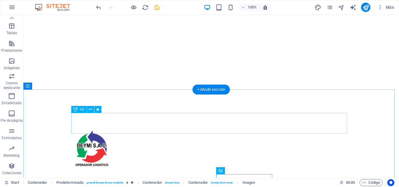
scroll to position [146, 0]
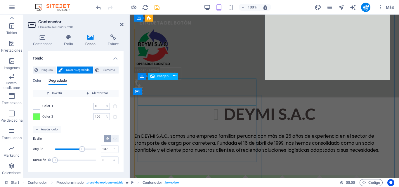
scroll to position [321, 0]
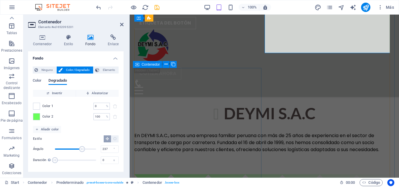
select select "zigzag"
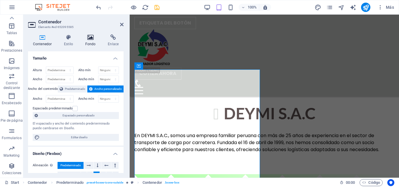
click at [88, 40] on h4 "Fondo" at bounding box center [91, 40] width 23 height 12
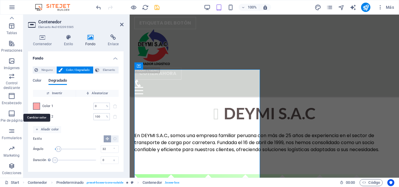
click at [35, 109] on span at bounding box center [36, 106] width 6 height 6
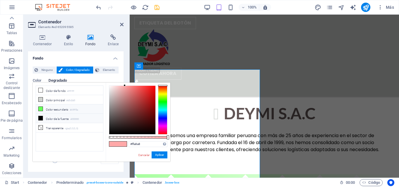
click at [60, 109] on li "Color secundario #69ff5a" at bounding box center [69, 109] width 67 height 9
type input "#69ff5a"
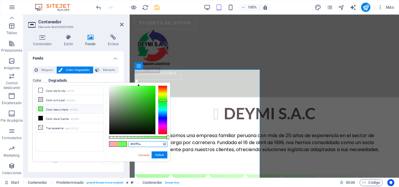
drag, startPoint x: 139, startPoint y: 145, endPoint x: 118, endPoint y: 145, distance: 21.6
click at [118, 145] on div "#69ff5a Formatos soportados #0852ed rgb(8, 82, 237) rgba(8, 82, 237, 90%) hsv(2…" at bounding box center [138, 165] width 65 height 164
click at [159, 154] on button "Aplicar" at bounding box center [160, 155] width 16 height 7
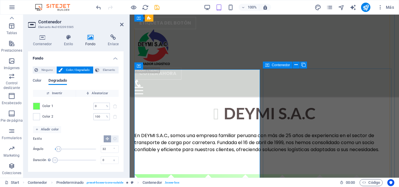
select select "zigzag"
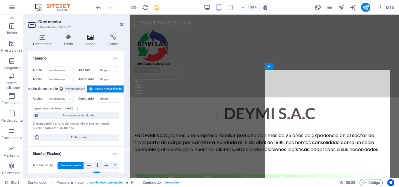
click at [96, 40] on h4 "Fondo" at bounding box center [91, 40] width 23 height 12
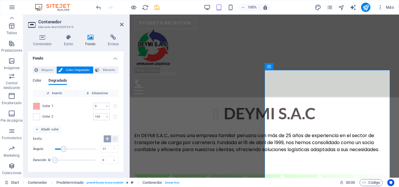
click at [48, 105] on span "Color 1" at bounding box center [47, 106] width 11 height 5
click at [38, 106] on span at bounding box center [36, 106] width 6 height 6
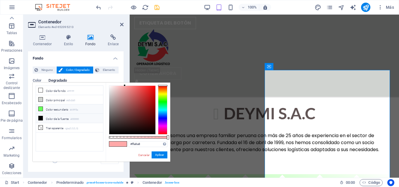
click at [71, 108] on small "#69ff5a" at bounding box center [74, 110] width 8 height 4
type input "#69ff5a"
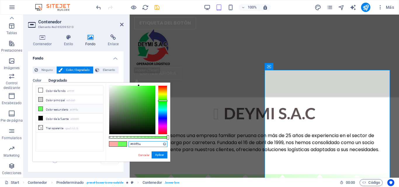
drag, startPoint x: 147, startPoint y: 145, endPoint x: 112, endPoint y: 145, distance: 35.3
click at [112, 145] on div "#69ff5a Formatos soportados #0852ed rgb(8, 82, 237) rgba(8, 82, 237, 90%) hsv(2…" at bounding box center [138, 165] width 65 height 164
click at [159, 155] on button "Aplicar" at bounding box center [160, 155] width 16 height 7
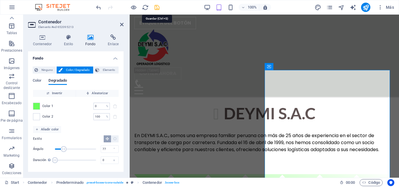
click at [158, 8] on icon "save" at bounding box center [157, 7] width 7 height 7
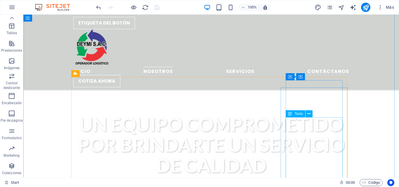
scroll to position [204, 0]
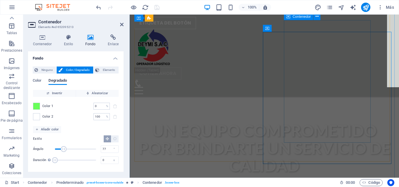
scroll to position [358, 0]
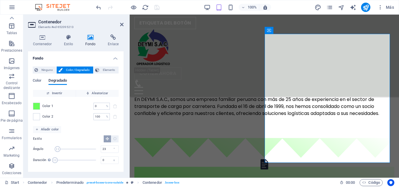
drag, startPoint x: 63, startPoint y: 148, endPoint x: 58, endPoint y: 150, distance: 5.2
click at [58, 150] on span "Ángulo" at bounding box center [58, 149] width 6 height 6
drag, startPoint x: 107, startPoint y: 148, endPoint x: 95, endPoint y: 147, distance: 12.0
click at [96, 147] on div "Ángulo 23 °" at bounding box center [76, 149] width 86 height 9
type input "33"
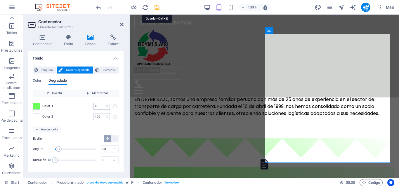
click at [154, 10] on icon "save" at bounding box center [157, 7] width 7 height 7
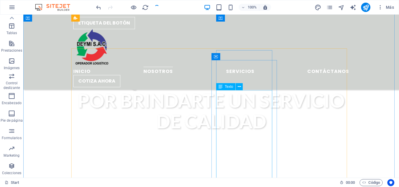
scroll to position [240, 0]
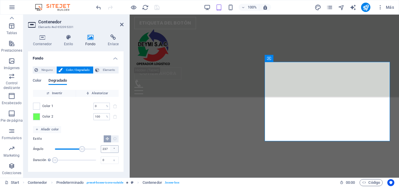
scroll to position [233, 0]
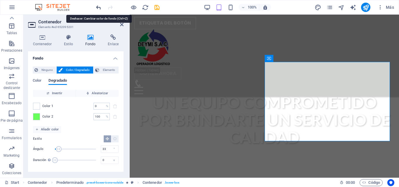
drag, startPoint x: 103, startPoint y: 150, endPoint x: 96, endPoint y: 150, distance: 7.3
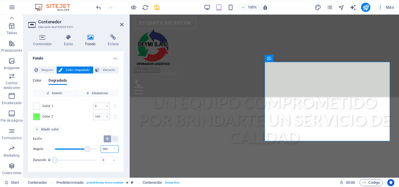
type input "280"
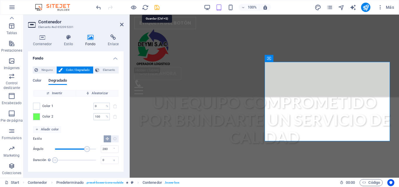
drag, startPoint x: 158, startPoint y: 8, endPoint x: 169, endPoint y: 57, distance: 50.2
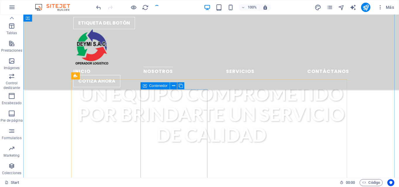
scroll to position [211, 0]
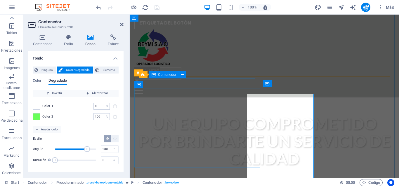
scroll to position [207, 0]
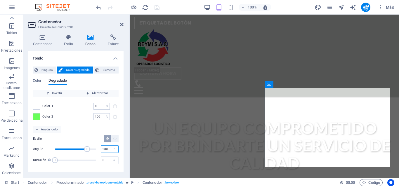
type input "230"
drag, startPoint x: 157, startPoint y: 8, endPoint x: 141, endPoint y: 18, distance: 18.6
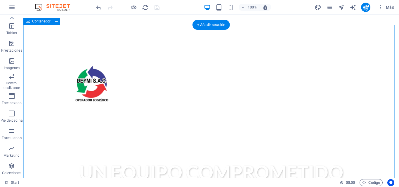
scroll to position [211, 0]
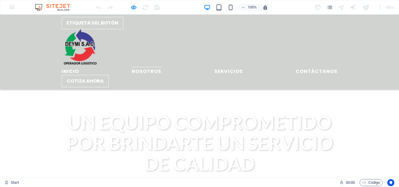
scroll to position [269, 0]
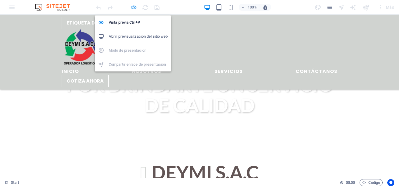
click at [126, 79] on icon "button" at bounding box center [126, 79] width 0 height 0
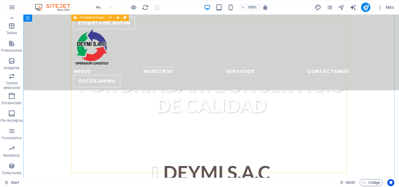
scroll to position [299, 0]
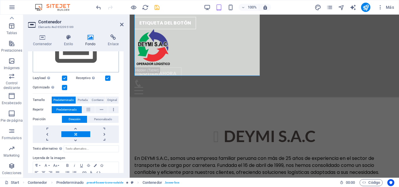
scroll to position [113, 0]
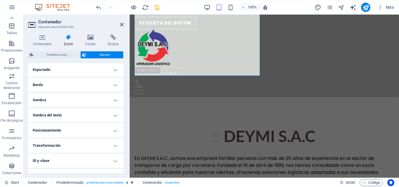
scroll to position [142, 0]
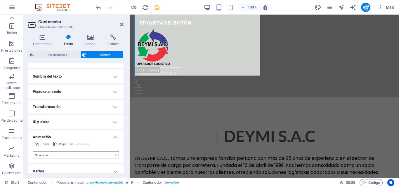
scroll to position [161, 0]
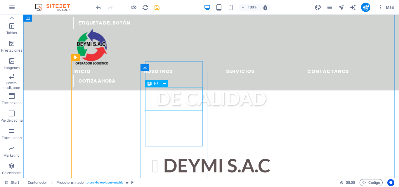
scroll to position [211, 0]
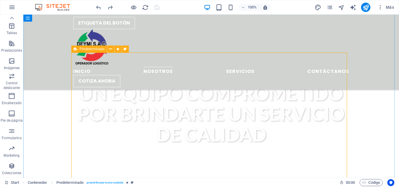
scroll to position [182, 0]
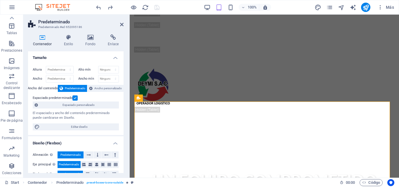
scroll to position [0, 0]
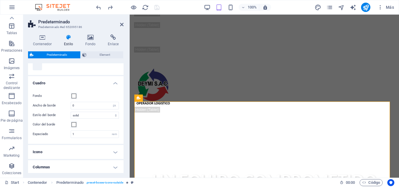
scroll to position [127, 0]
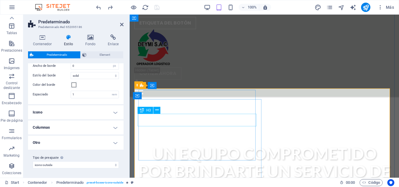
scroll to position [211, 0]
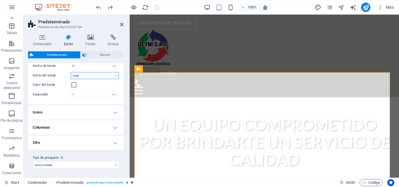
select select "solid"
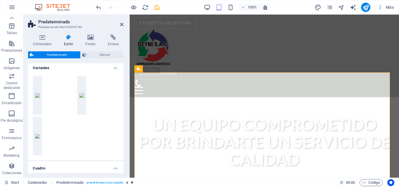
scroll to position [0, 0]
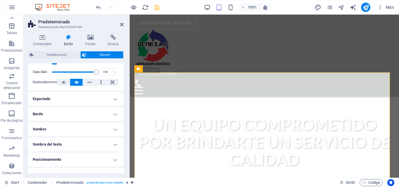
scroll to position [142, 0]
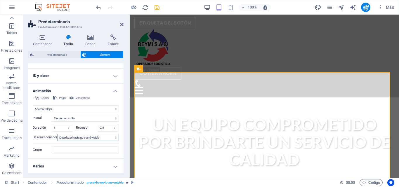
scroll to position [202, 0]
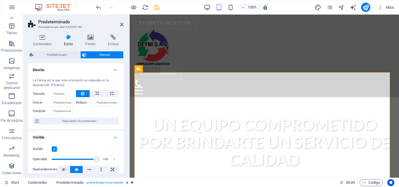
scroll to position [0, 0]
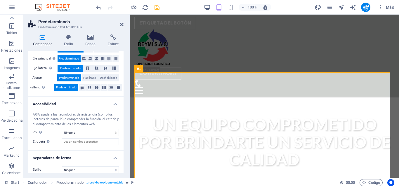
scroll to position [112, 0]
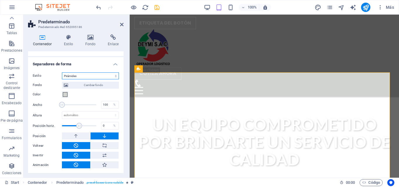
scroll to position [201, 0]
select select "none"
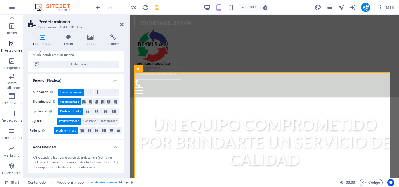
scroll to position [53, 0]
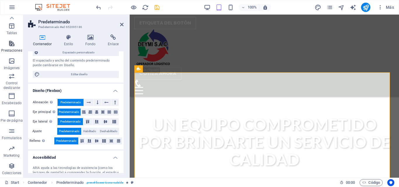
click at [12, 154] on icon "button" at bounding box center [12, 154] width 0 height 0
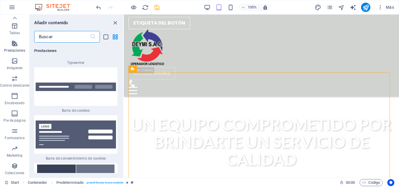
scroll to position [4453, 0]
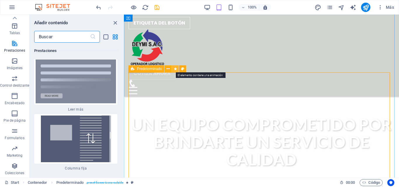
select select "shrink"
select select "s"
select select "scroll"
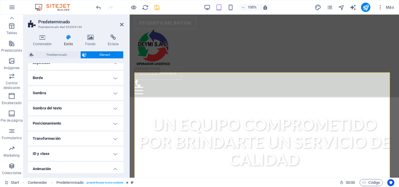
scroll to position [116, 0]
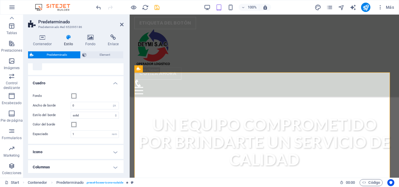
scroll to position [127, 0]
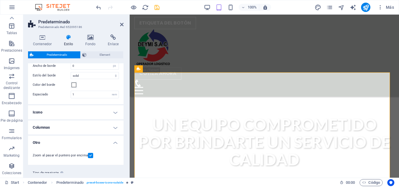
scroll to position [143, 0]
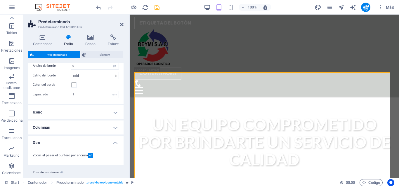
scroll to position [143, 0]
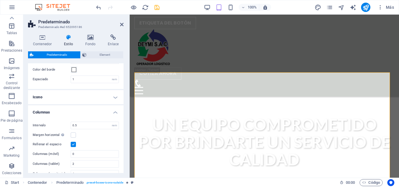
scroll to position [172, 0]
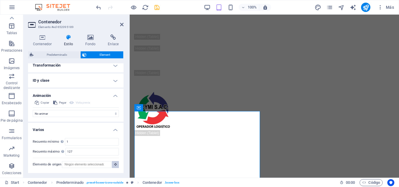
scroll to position [211, 0]
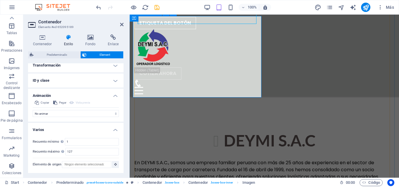
scroll to position [299, 0]
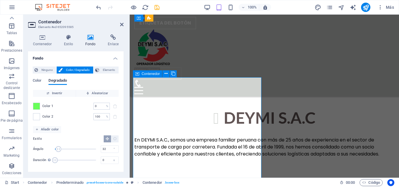
scroll to position [328, 0]
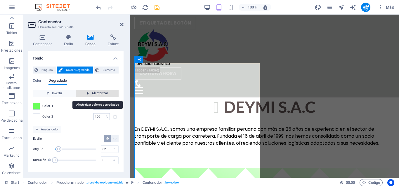
type input "182"
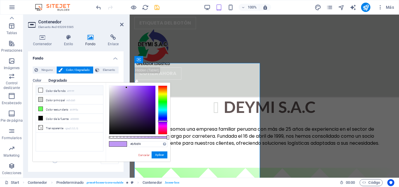
click at [57, 93] on li "Color de fondo #ffffff" at bounding box center [65, 96] width 43 height 6
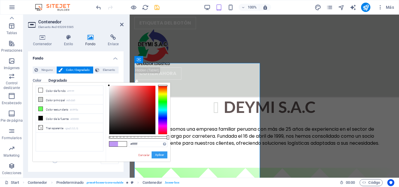
click at [64, 162] on button "Aplicar" at bounding box center [56, 165] width 17 height 6
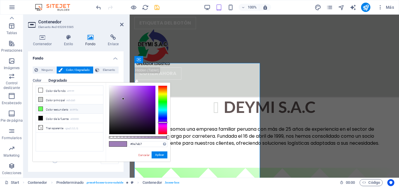
click at [56, 108] on li "Color secundario #69ff5a" at bounding box center [65, 107] width 43 height 6
type input "#69ff5a"
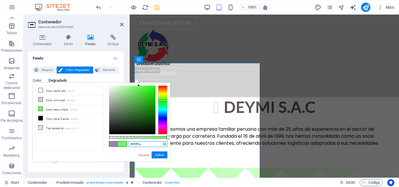
drag, startPoint x: 136, startPoint y: 144, endPoint x: 118, endPoint y: 144, distance: 17.5
click at [87, 144] on div "#69ff5a Formatos soportados #0852ed rgb(8, 82, 237) rgba(8, 82, 237, 90%) hsv(2…" at bounding box center [60, 146] width 54 height 44
click at [64, 162] on button "Aplicar" at bounding box center [56, 165] width 17 height 6
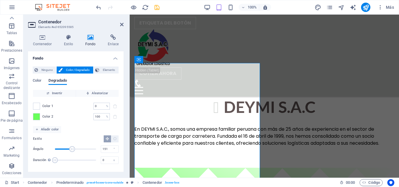
drag, startPoint x: 77, startPoint y: 149, endPoint x: 72, endPoint y: 150, distance: 4.4
drag, startPoint x: 75, startPoint y: 150, endPoint x: 69, endPoint y: 150, distance: 6.1
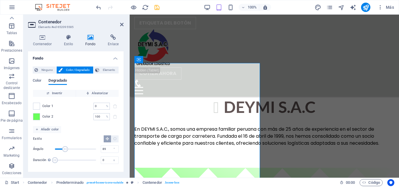
drag, startPoint x: 69, startPoint y: 150, endPoint x: 65, endPoint y: 150, distance: 3.5
drag, startPoint x: 65, startPoint y: 150, endPoint x: 59, endPoint y: 149, distance: 5.9
drag, startPoint x: 59, startPoint y: 149, endPoint x: 56, endPoint y: 148, distance: 3.6
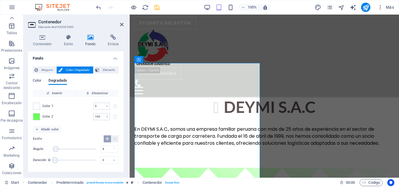
drag, startPoint x: 55, startPoint y: 148, endPoint x: 65, endPoint y: 148, distance: 9.1
drag, startPoint x: 65, startPoint y: 148, endPoint x: 70, endPoint y: 149, distance: 5.0
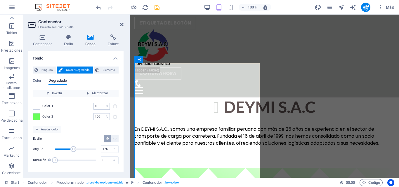
type input "217"
drag, startPoint x: 75, startPoint y: 150, endPoint x: 80, endPoint y: 151, distance: 4.8
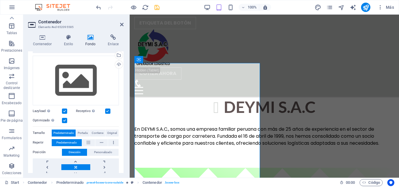
scroll to position [0, 0]
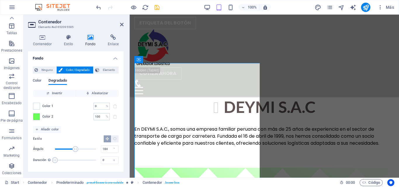
drag, startPoint x: 66, startPoint y: 148, endPoint x: 76, endPoint y: 151, distance: 9.9
type input "204"
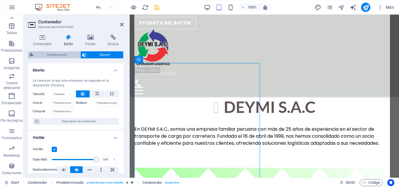
select select "px"
select select "preset-boxes-icons-outside"
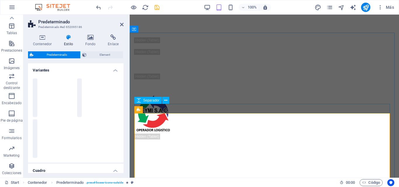
scroll to position [152, 0]
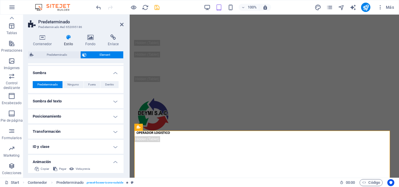
scroll to position [58, 0]
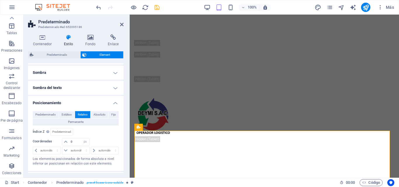
scroll to position [88, 0]
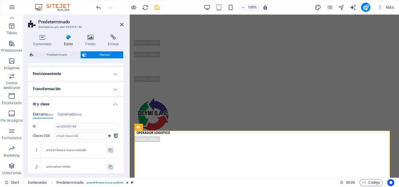
scroll to position [117, 0]
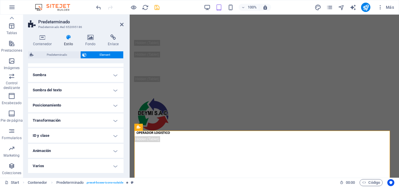
scroll to position [56, 0]
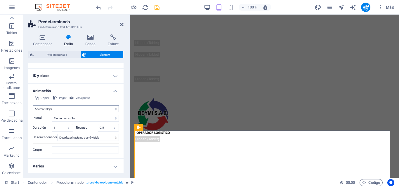
scroll to position [116, 0]
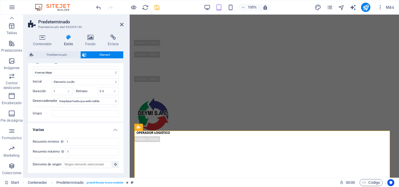
scroll to position [123, 0]
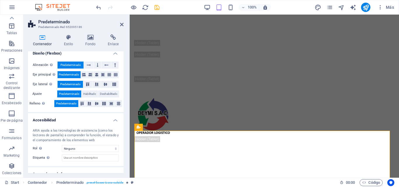
scroll to position [112, 0]
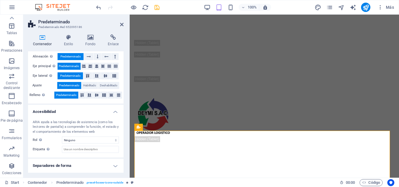
scroll to position [99, 0]
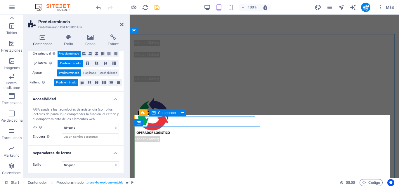
scroll to position [269, 0]
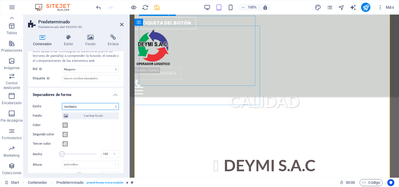
scroll to position [191, 0]
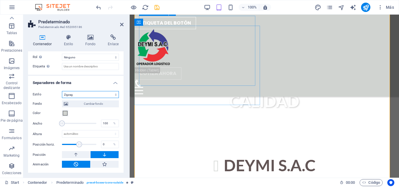
scroll to position [182, 0]
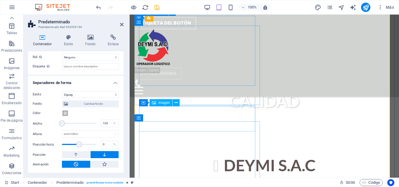
scroll to position [182, 0]
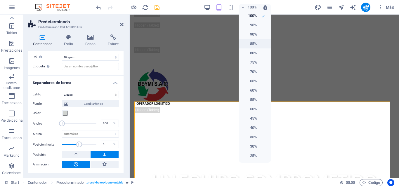
click at [251, 45] on h6 "85%" at bounding box center [249, 43] width 15 height 7
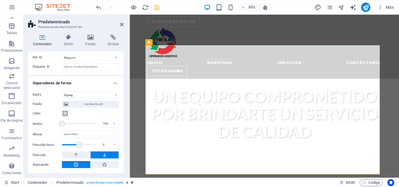
scroll to position [152, 0]
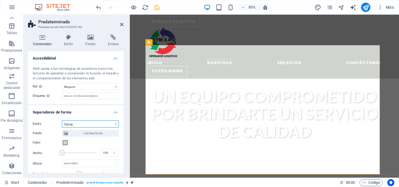
select select "none"
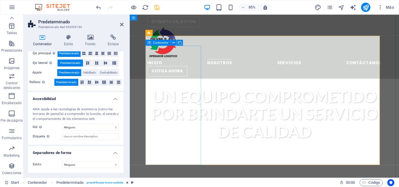
scroll to position [269, 0]
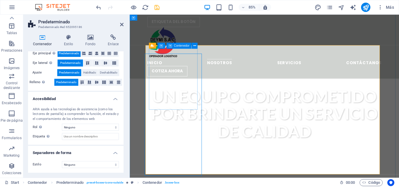
scroll to position [211, 0]
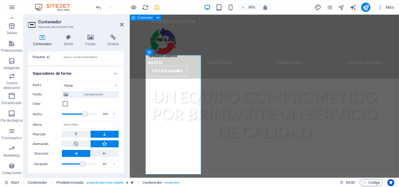
scroll to position [269, 0]
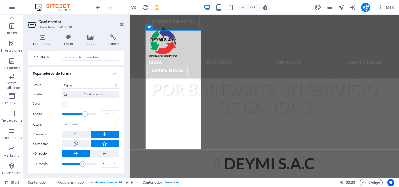
type input "218.00"
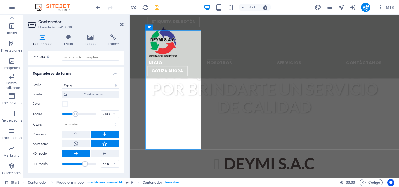
drag, startPoint x: 88, startPoint y: 164, endPoint x: 84, endPoint y: 165, distance: 3.3
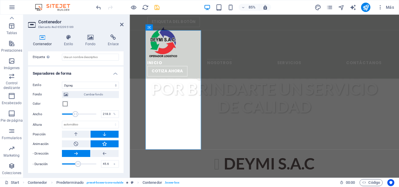
drag, startPoint x: 107, startPoint y: 163, endPoint x: 90, endPoint y: 163, distance: 17.2
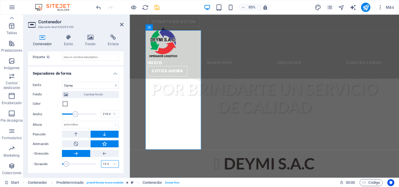
type input "6"
type input "2"
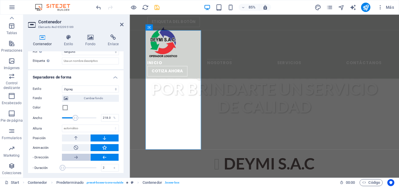
scroll to position [201, 0]
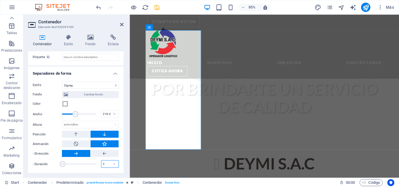
type input "8"
type input "6"
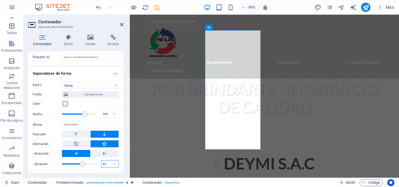
drag, startPoint x: 105, startPoint y: 164, endPoint x: 97, endPoint y: 164, distance: 7.3
type input "6"
drag, startPoint x: 84, startPoint y: 115, endPoint x: 78, endPoint y: 115, distance: 6.4
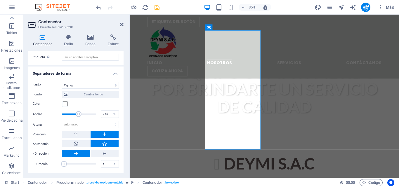
type input "245.00"
select select "zigzag"
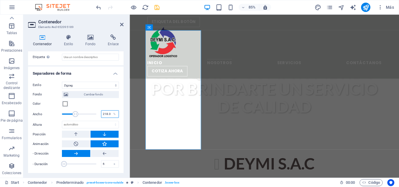
type input "210"
select select "zigzag"
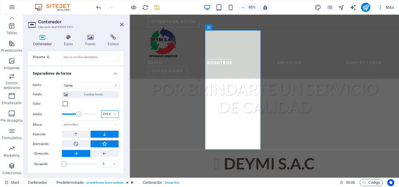
type input "210"
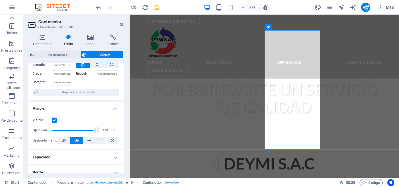
scroll to position [117, 0]
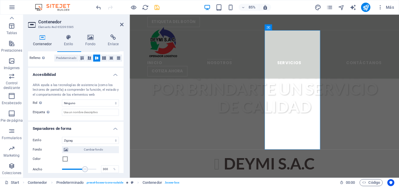
scroll to position [201, 0]
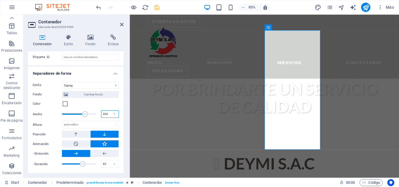
type input "3"
type input "208"
type input "6"
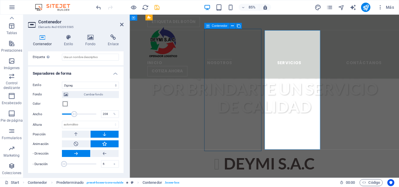
select select "zigzag"
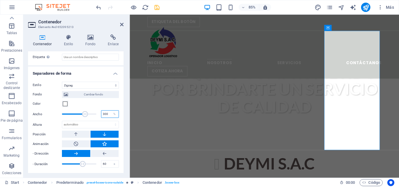
type input "210"
type input "6"
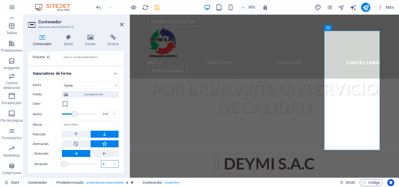
type input "8"
select select "zigzag"
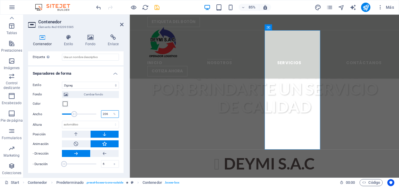
type input "1"
type input "210"
type input "6"
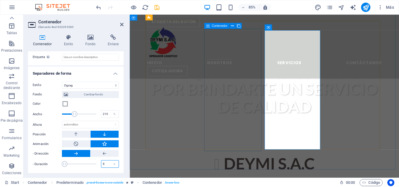
type input "8"
select select "zigzag"
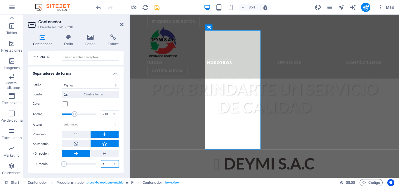
type input "8"
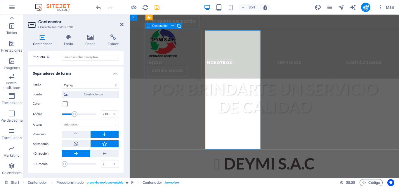
select select "zigzag"
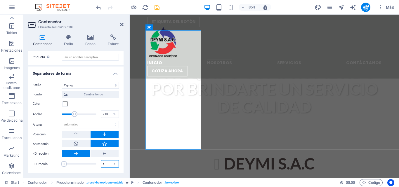
type input "8"
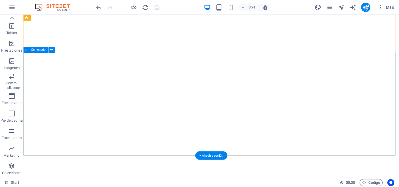
scroll to position [0, 0]
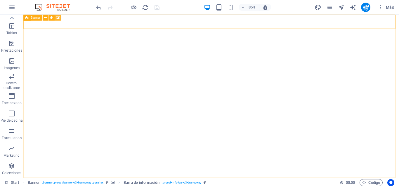
select select "s"
select select "ondemand"
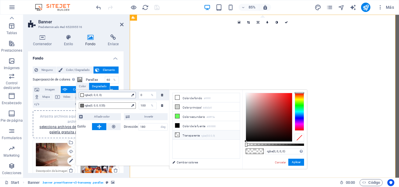
drag, startPoint x: 246, startPoint y: 145, endPoint x: 231, endPoint y: 145, distance: 15.5
click at [224, 145] on div "less Color de fondo #ffffff Color principal #d0d3d0 Color secundario #69ff5a Co…" at bounding box center [196, 135] width 54 height 91
click at [199, 100] on li "Color de fondo #ffffff" at bounding box center [202, 103] width 43 height 6
click at [193, 128] on li "Transparente rgba(0,0,0,.0)" at bounding box center [202, 125] width 43 height 6
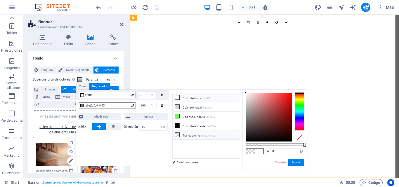
type input "rgba(0, 0, 0, 0)"
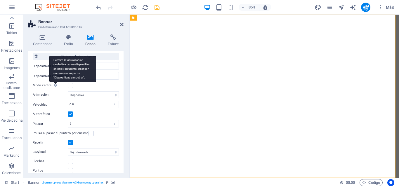
scroll to position [238, 0]
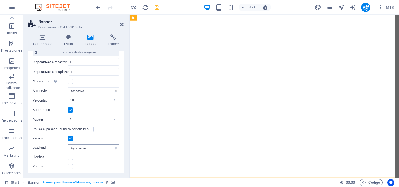
type input "10"
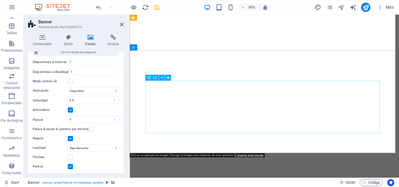
scroll to position [0, 0]
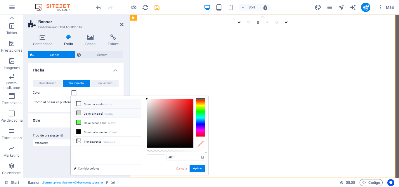
click at [100, 112] on li "Color principal #d0d3d0" at bounding box center [103, 115] width 43 height 6
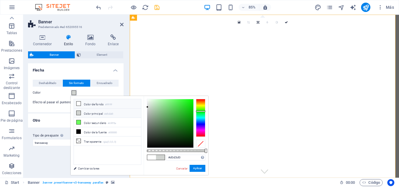
click at [98, 106] on li "Color de fondo #ffffff" at bounding box center [103, 109] width 43 height 6
type input "#ffffff"
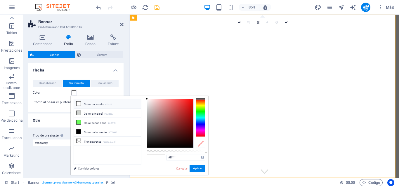
drag, startPoint x: 98, startPoint y: 96, endPoint x: 99, endPoint y: 93, distance: 3.8
click at [98, 96] on div "less Color de fondo #ffffff Color principal #d0d3d0 Color secundario #69ff5a Co…" at bounding box center [98, 119] width 54 height 47
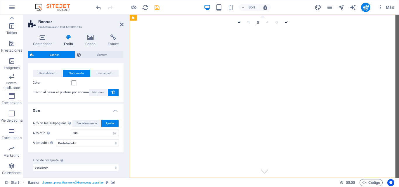
scroll to position [13, 0]
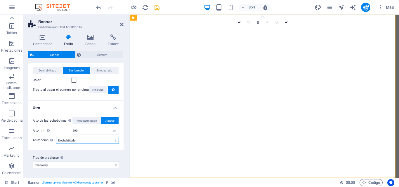
select select "zoominout"
type input "3"
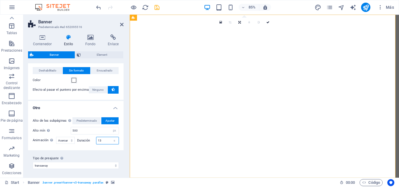
type input "13"
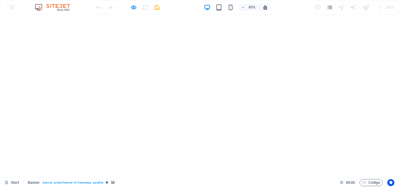
scroll to position [0, 0]
drag, startPoint x: 322, startPoint y: 110, endPoint x: 283, endPoint y: 107, distance: 39.5
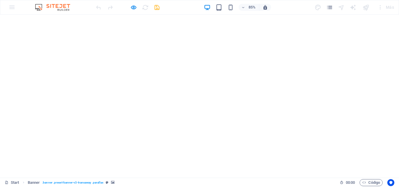
drag, startPoint x: 259, startPoint y: 98, endPoint x: 175, endPoint y: 98, distance: 84.7
drag, startPoint x: 329, startPoint y: 108, endPoint x: 214, endPoint y: 109, distance: 114.8
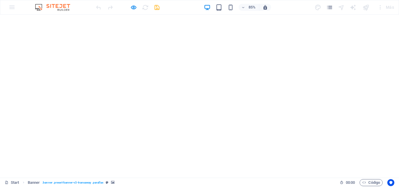
drag, startPoint x: 387, startPoint y: 109, endPoint x: 323, endPoint y: 109, distance: 64.3
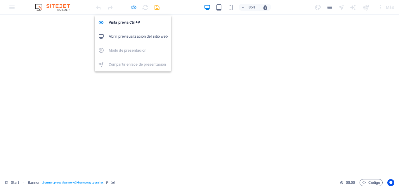
click at [126, 79] on icon "button" at bounding box center [126, 79] width 0 height 0
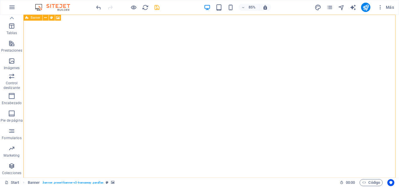
select select "px"
select select "zoominout"
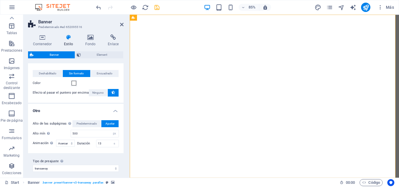
scroll to position [13, 0]
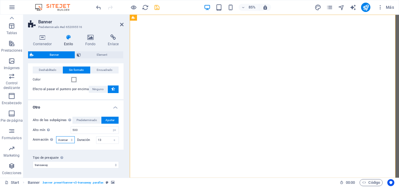
type input "1"
type input "50"
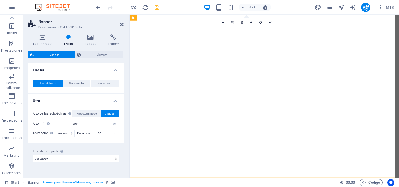
scroll to position [0, 0]
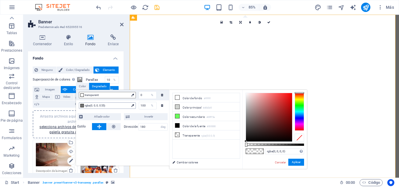
type input "rgba(0, 0, 0, 0)"
drag, startPoint x: 263, startPoint y: 145, endPoint x: 241, endPoint y: 145, distance: 21.9
click at [224, 145] on div "less Color de fondo #ffffff Color principal #d0d3d0 Color secundario #69ff5a Co…" at bounding box center [196, 135] width 54 height 91
click at [188, 136] on link "Cambiar colores" at bounding box center [182, 134] width 27 height 4
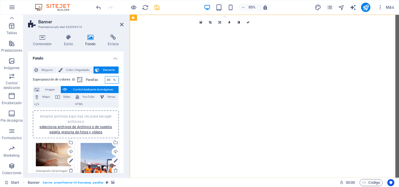
type input "100"
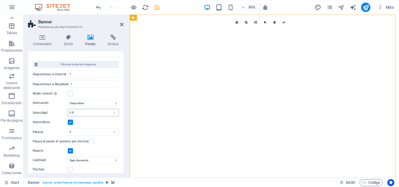
scroll to position [234, 0]
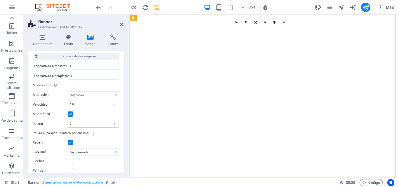
type input "90"
type input "4"
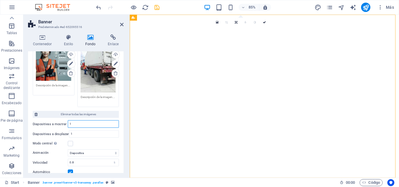
scroll to position [175, 0]
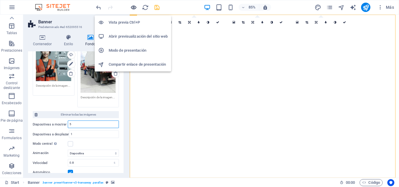
type input "5"
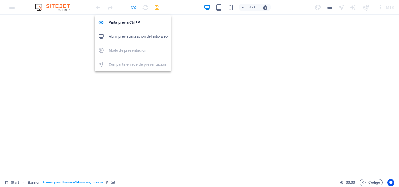
click at [126, 79] on icon "button" at bounding box center [126, 79] width 0 height 0
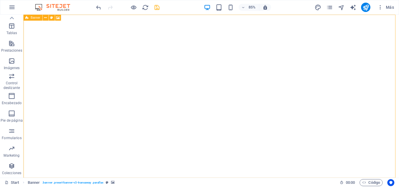
select select "s"
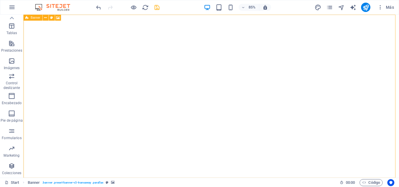
select select "ondemand"
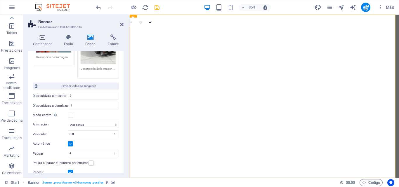
scroll to position [204, 0]
type input "1"
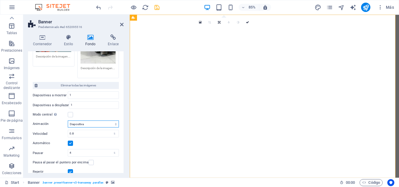
select select "fade"
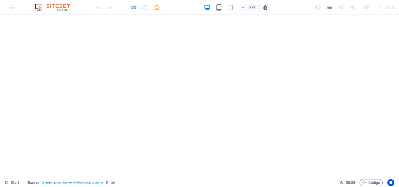
scroll to position [0, 0]
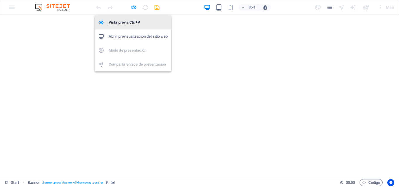
click at [131, 20] on h6 "Vista previa Ctrl+P" at bounding box center [138, 22] width 59 height 7
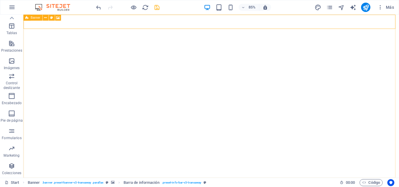
select select "fade"
select select "s"
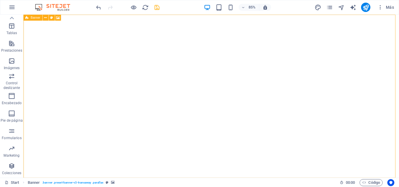
select select "ondemand"
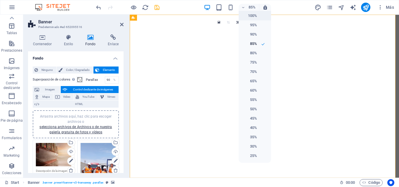
click at [249, 16] on h6 "100%" at bounding box center [249, 15] width 15 height 7
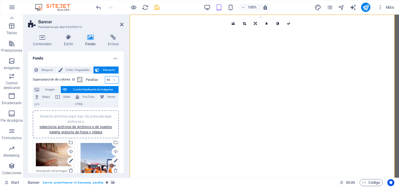
drag, startPoint x: 108, startPoint y: 80, endPoint x: 103, endPoint y: 81, distance: 5.0
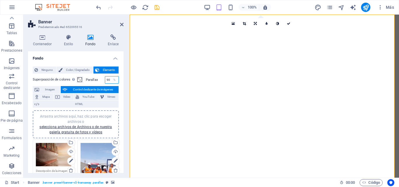
type input "0"
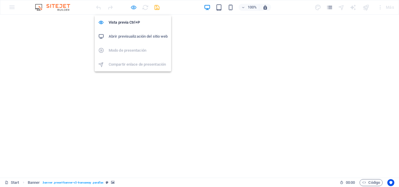
click at [126, 79] on icon "button" at bounding box center [126, 79] width 0 height 0
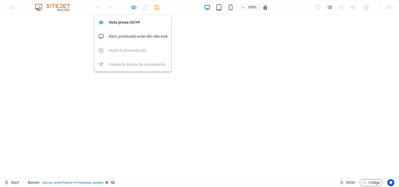
click at [126, 79] on icon "button" at bounding box center [126, 79] width 0 height 0
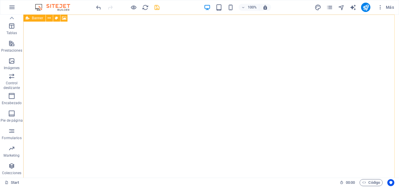
select select "fade"
select select "s"
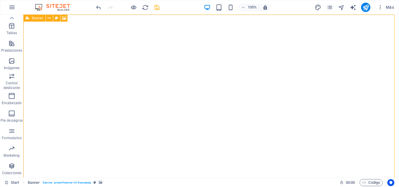
select select "ondemand"
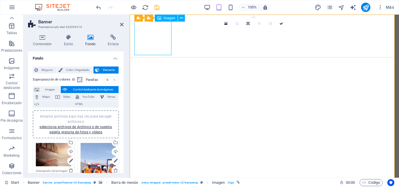
select select "px"
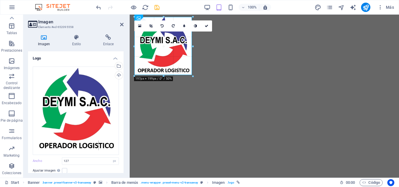
drag, startPoint x: 171, startPoint y: 55, endPoint x: 190, endPoint y: 77, distance: 28.8
type input "199"
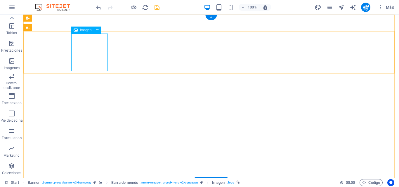
select select "px"
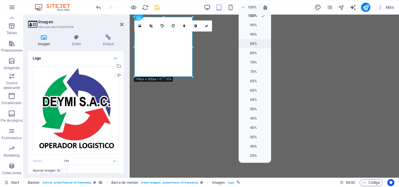
click at [254, 41] on h6 "85%" at bounding box center [249, 43] width 15 height 7
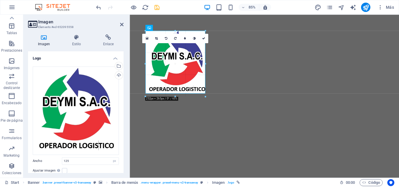
drag, startPoint x: 176, startPoint y: 63, endPoint x: 84, endPoint y: 100, distance: 99.3
type input "240"
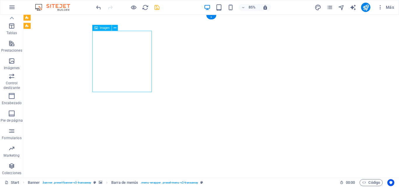
select select "px"
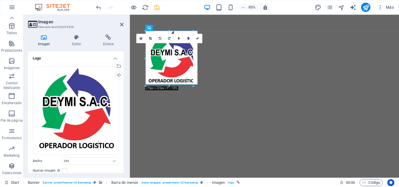
drag, startPoint x: 205, startPoint y: 91, endPoint x: 71, endPoint y: 73, distance: 134.7
type input "191"
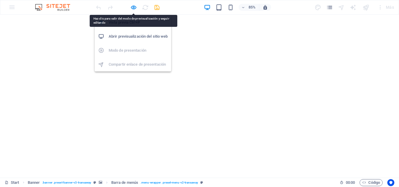
click at [126, 79] on icon "button" at bounding box center [126, 79] width 0 height 0
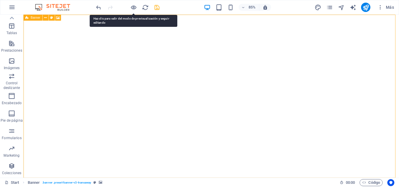
select select "fade"
select select "s"
select select "ondemand"
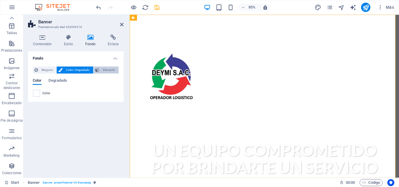
select select "ms"
select select "s"
select select "progressive"
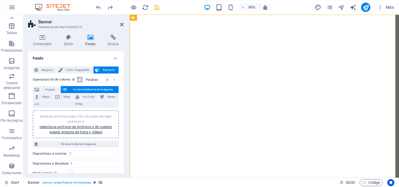
scroll to position [29, 0]
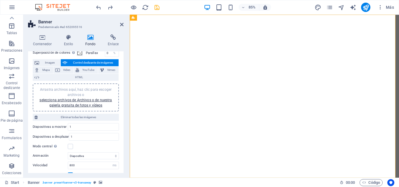
scroll to position [0, 0]
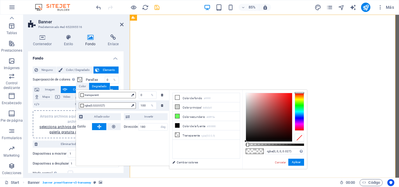
type input "rgba(0, 0, 0, 0)"
drag, startPoint x: 246, startPoint y: 144, endPoint x: 242, endPoint y: 148, distance: 5.4
click at [224, 148] on div "rgba(0, 0, 0, 0) Formatos soportados #0852ed rgb(8, 82, 237) rgba(8, 82, 237, 9…" at bounding box center [196, 159] width 54 height 44
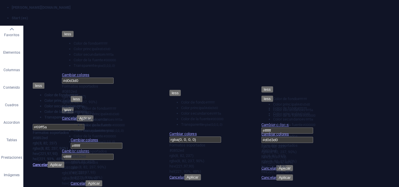
type input "150"
click at [197, 100] on li "Color de fondo #ffffff" at bounding box center [202, 103] width 43 height 6
click at [190, 108] on li "Color principal #d0d3d0" at bounding box center [202, 108] width 43 height 6
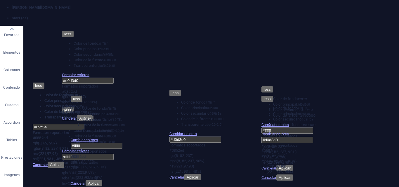
click at [192, 114] on li "Color secundario #69ff5a" at bounding box center [202, 114] width 43 height 6
click at [195, 122] on li "Color de la fuente #000000" at bounding box center [202, 120] width 43 height 6
type input "rgba(0, 0, 0, 0)"
drag, startPoint x: 305, startPoint y: 144, endPoint x: 233, endPoint y: 142, distance: 71.6
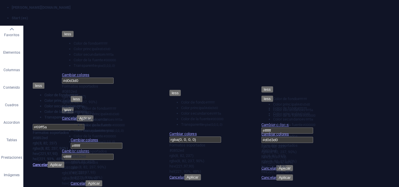
click at [224, 142] on div "less Color de fondo #ffffff Color principal #d0d3d0 Color secundario #69ff5a Co…" at bounding box center [196, 135] width 54 height 91
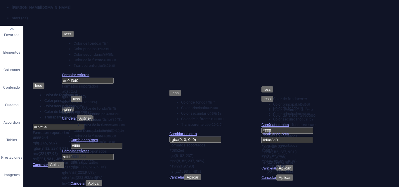
click at [201, 174] on button "Aplicar" at bounding box center [192, 177] width 17 height 6
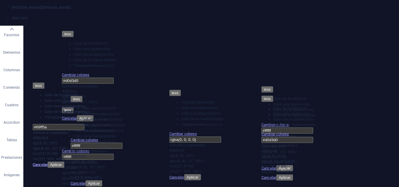
drag, startPoint x: 146, startPoint y: 106, endPoint x: 134, endPoint y: 107, distance: 12.0
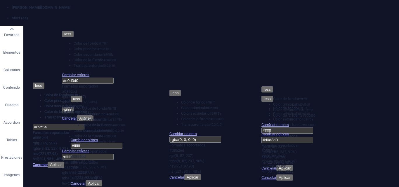
type input "0"
click at [201, 174] on button "Aplicar" at bounding box center [192, 177] width 17 height 6
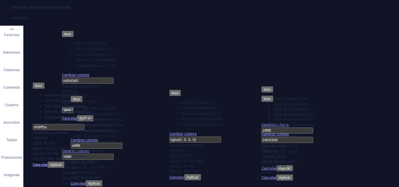
select select "px"
drag, startPoint x: 194, startPoint y: 82, endPoint x: 205, endPoint y: 91, distance: 14.5
type input "236"
drag, startPoint x: 203, startPoint y: 38, endPoint x: 211, endPoint y: 27, distance: 13.7
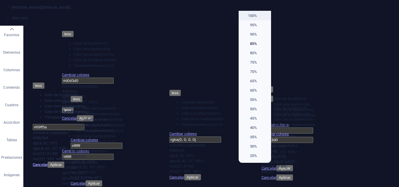
click at [254, 16] on h6 "100%" at bounding box center [249, 15] width 15 height 7
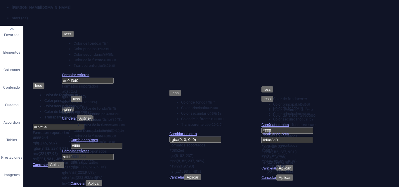
scroll to position [0, 0]
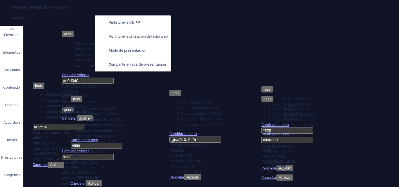
click at [135, 38] on h6 "Abrir previsualización del sitio web" at bounding box center [138, 36] width 59 height 7
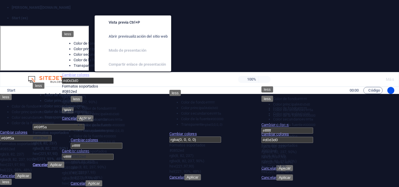
click at [144, 39] on h6 "Abrir previsualización del sitio web" at bounding box center [138, 36] width 59 height 7
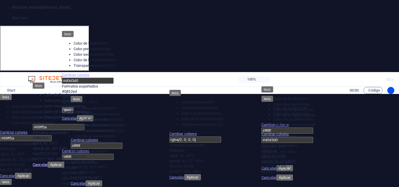
scroll to position [0, 0]
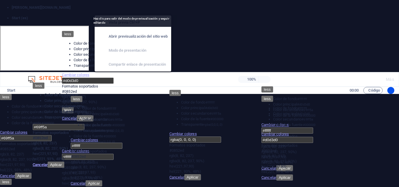
drag, startPoint x: 131, startPoint y: 7, endPoint x: 100, endPoint y: 65, distance: 66.1
click at [126, 79] on icon "button" at bounding box center [126, 79] width 0 height 0
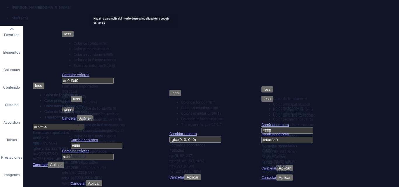
select select "px"
drag, startPoint x: 214, startPoint y: 88, endPoint x: 216, endPoint y: 97, distance: 9.6
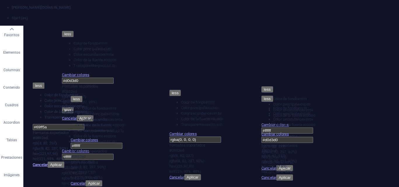
drag, startPoint x: 192, startPoint y: 85, endPoint x: 203, endPoint y: 91, distance: 12.5
drag, startPoint x: 206, startPoint y: 102, endPoint x: 177, endPoint y: 67, distance: 45.3
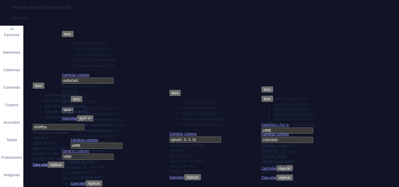
type input "143"
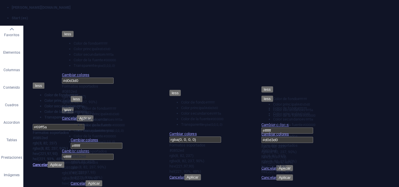
select select "px"
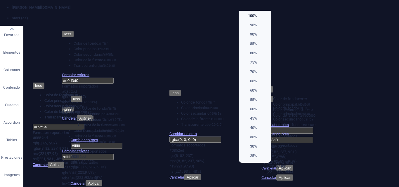
click at [394, 23] on div at bounding box center [199, 93] width 399 height 187
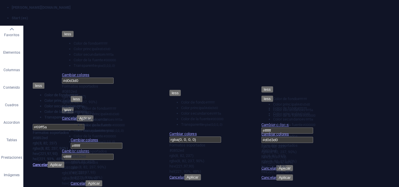
drag, startPoint x: 393, startPoint y: 23, endPoint x: 195, endPoint y: 58, distance: 201.1
drag, startPoint x: 209, startPoint y: 86, endPoint x: 215, endPoint y: 91, distance: 7.6
type input "215"
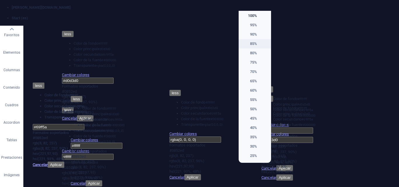
click at [255, 41] on h6 "85%" at bounding box center [249, 43] width 15 height 7
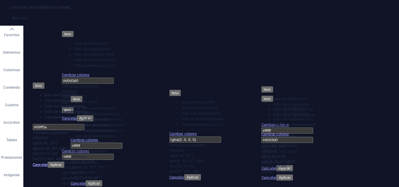
select select "rem"
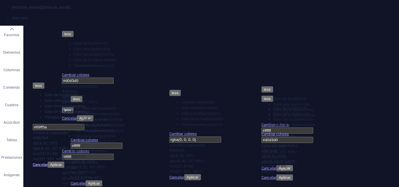
select select "rem"
click at [96, 124] on li "Transparente rgba(0,0,0,.0)" at bounding box center [103, 122] width 43 height 6
drag, startPoint x: 159, startPoint y: 143, endPoint x: 178, endPoint y: 143, distance: 19.0
click at [125, 133] on div at bounding box center [98, 133] width 54 height 0
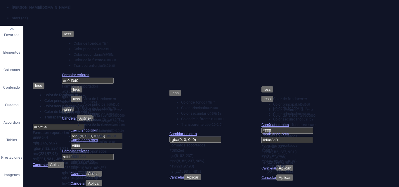
drag, startPoint x: 178, startPoint y: 143, endPoint x: 165, endPoint y: 143, distance: 13.7
click at [125, 133] on div at bounding box center [98, 133] width 54 height 0
type input "rgba(0, 0, 0, 0)"
drag, startPoint x: 164, startPoint y: 142, endPoint x: 136, endPoint y: 142, distance: 28.0
click at [125, 142] on div "less Color de fondo #ffffff Color principal #d0d3d0 Color secundario #69ff5a Co…" at bounding box center [98, 131] width 54 height 91
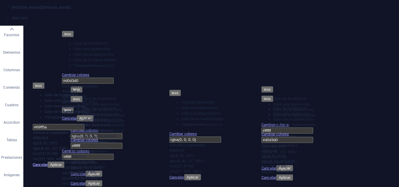
select select "ms"
select select "s"
select select "progressive"
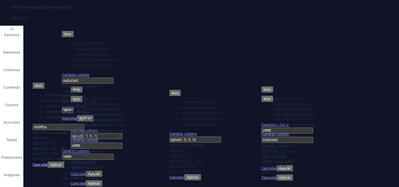
scroll to position [88, 0]
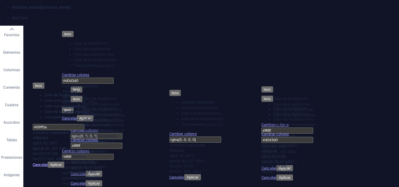
click at [206, 101] on small "#ffffff" at bounding box center [210, 103] width 9 height 4
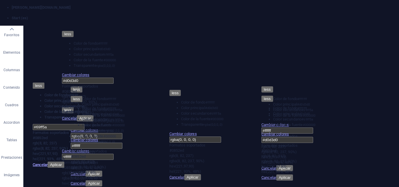
click at [194, 106] on li "Color principal #d0d3d0" at bounding box center [202, 108] width 43 height 6
click at [194, 100] on li "Color de fondo #ffffff" at bounding box center [202, 103] width 43 height 6
click at [194, 128] on li "Transparente rgba(0,0,0,.0)" at bounding box center [202, 125] width 43 height 6
type input "#ffffff"
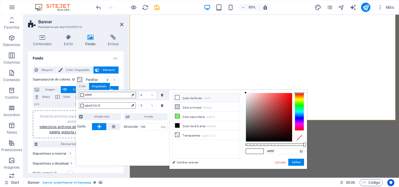
select select "ms"
select select "s"
select select "progressive"
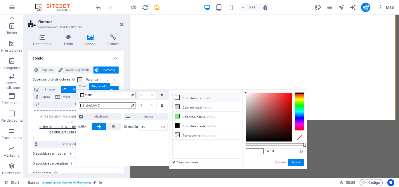
scroll to position [88, 0]
type input "15"
click at [193, 164] on link "Cambiar colores" at bounding box center [203, 162] width 68 height 7
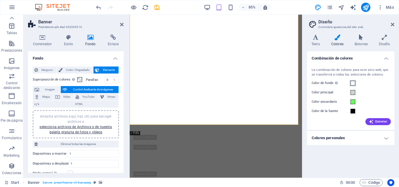
click at [354, 84] on span at bounding box center [353, 83] width 5 height 5
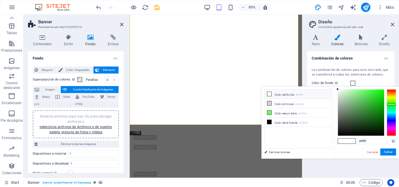
click at [295, 96] on li "Color de fondo #ffffff" at bounding box center [298, 94] width 67 height 9
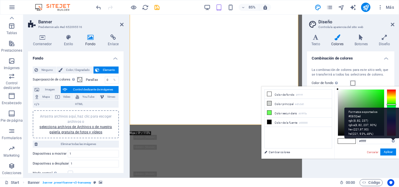
click at [393, 138] on div "Formatos soportados #0852ed rgb(8, 82, 237) rgba(8, 82, 237, 90%) hsv(221,97,93…" at bounding box center [371, 123] width 55 height 31
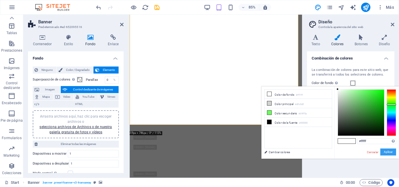
click at [384, 152] on button "Aplicar" at bounding box center [388, 152] width 16 height 7
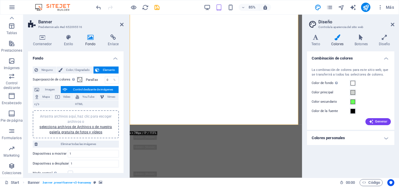
click at [368, 136] on h4 "Colores personales" at bounding box center [350, 138] width 87 height 14
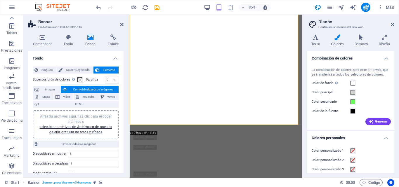
scroll to position [25, 0]
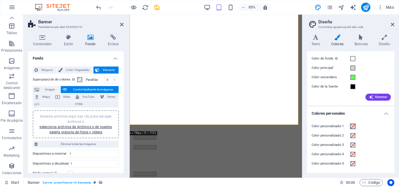
click at [353, 128] on span at bounding box center [353, 126] width 5 height 5
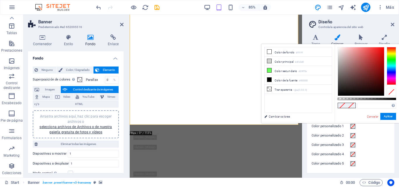
click at [374, 132] on div "Color personalizado 2" at bounding box center [351, 135] width 78 height 7
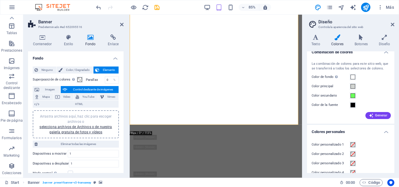
scroll to position [0, 0]
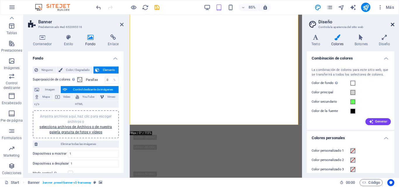
click at [392, 24] on icon at bounding box center [393, 24] width 4 height 5
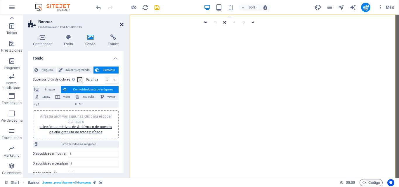
click at [121, 26] on icon at bounding box center [122, 24] width 4 height 5
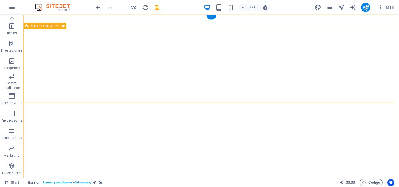
scroll to position [58, 0]
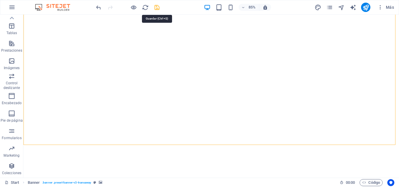
click at [159, 8] on icon "save" at bounding box center [157, 7] width 7 height 7
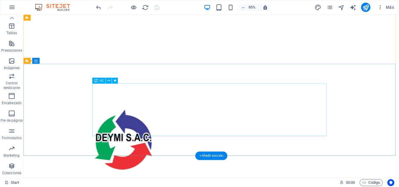
scroll to position [0, 0]
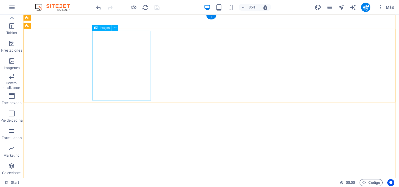
select select "px"
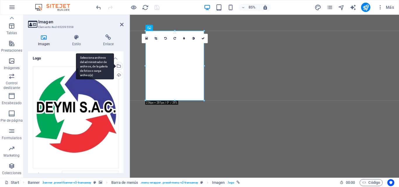
click at [119, 68] on div "Selecciona archivos del administrador de archivos, de la galería de fotos o car…" at bounding box center [118, 66] width 9 height 9
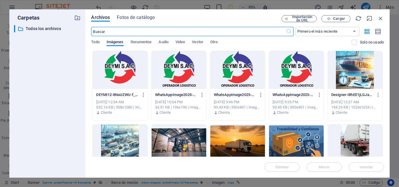
click at [243, 68] on div at bounding box center [237, 70] width 55 height 38
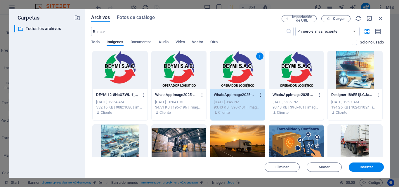
click at [259, 95] on icon "button" at bounding box center [261, 94] width 6 height 5
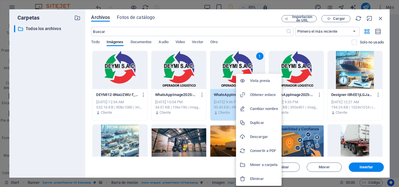
click at [187, 76] on div at bounding box center [199, 93] width 399 height 187
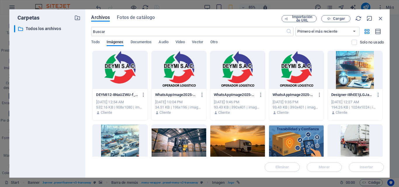
click at [176, 84] on div at bounding box center [179, 70] width 55 height 38
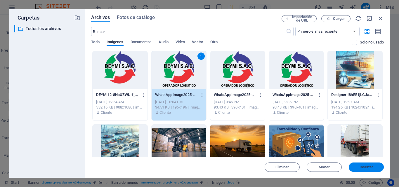
drag, startPoint x: 368, startPoint y: 169, endPoint x: 161, endPoint y: 141, distance: 208.9
click at [368, 169] on span "Insertar" at bounding box center [367, 168] width 14 height 4
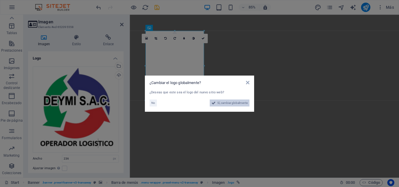
click at [225, 104] on span "Sí, cambiar globalmente" at bounding box center [232, 103] width 30 height 7
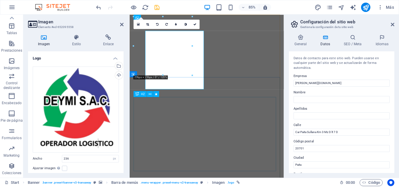
type input "215"
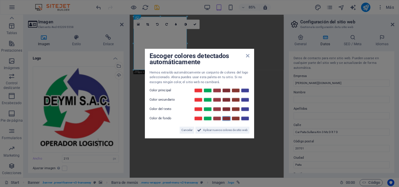
click at [227, 118] on link at bounding box center [226, 118] width 9 height 5
click at [211, 129] on span "Aplicar nuevos colores de sitio web" at bounding box center [225, 130] width 45 height 7
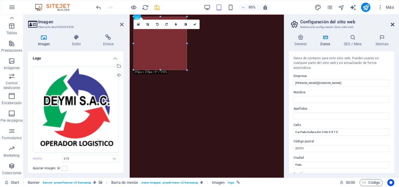
click at [393, 25] on icon at bounding box center [393, 24] width 4 height 5
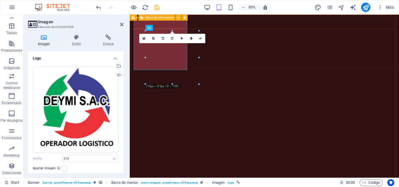
type input "#7c2d33"
type input "236"
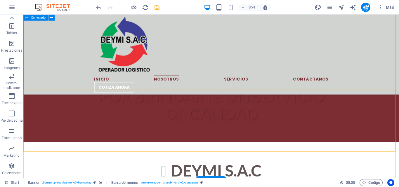
scroll to position [263, 0]
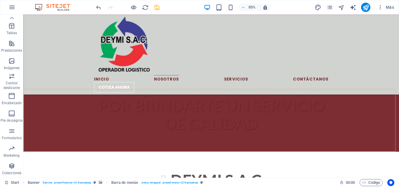
click at [313, 5] on div "85% Más" at bounding box center [245, 7] width 301 height 9
click at [318, 8] on icon "design" at bounding box center [318, 7] width 7 height 7
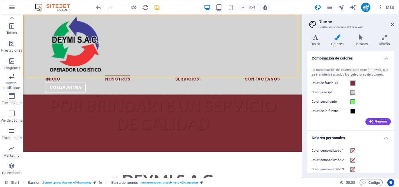
click at [353, 83] on span at bounding box center [353, 83] width 5 height 5
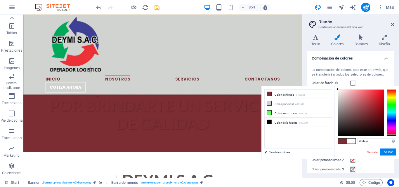
type input "#ffffff"
drag, startPoint x: 367, startPoint y: 112, endPoint x: 335, endPoint y: 88, distance: 40.0
click at [335, 88] on div "#ffffff Formatos soportados #0852ed rgb(8, 82, 237) rgba(8, 82, 237, 90%) hsv(2…" at bounding box center [366, 164] width 65 height 157
click at [386, 152] on button "Aplicar" at bounding box center [388, 152] width 16 height 7
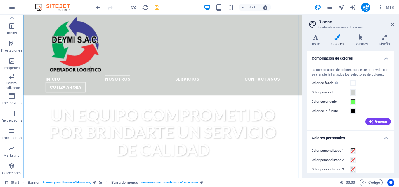
scroll to position [234, 0]
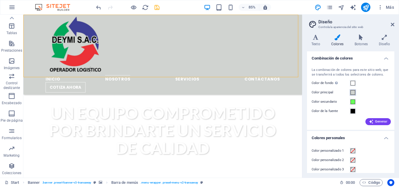
click at [353, 93] on span at bounding box center [353, 92] width 5 height 5
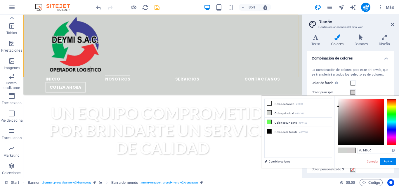
drag, startPoint x: 391, startPoint y: 114, endPoint x: 394, endPoint y: 98, distance: 16.6
click at [394, 98] on div at bounding box center [391, 98] width 9 height 1
drag, startPoint x: 338, startPoint y: 106, endPoint x: 373, endPoint y: 106, distance: 35.1
click at [373, 106] on div at bounding box center [373, 106] width 2 height 2
click at [388, 162] on button "Aplicar" at bounding box center [388, 161] width 16 height 7
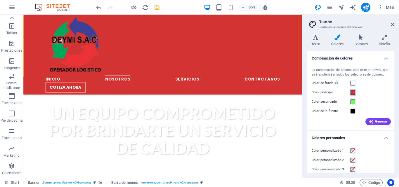
click at [351, 91] on span at bounding box center [353, 92] width 5 height 5
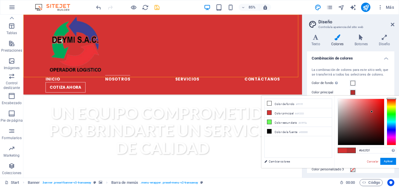
drag, startPoint x: 373, startPoint y: 107, endPoint x: 372, endPoint y: 112, distance: 5.3
click at [372, 112] on div at bounding box center [372, 112] width 2 height 2
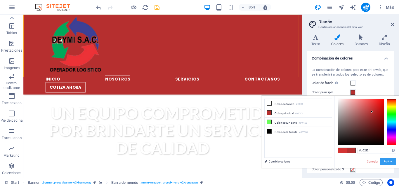
click at [387, 162] on button "Aplicar" at bounding box center [388, 161] width 16 height 7
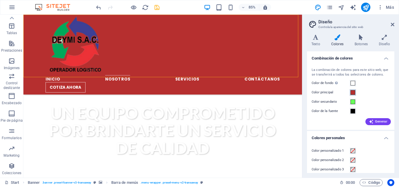
click at [353, 94] on span at bounding box center [353, 92] width 5 height 5
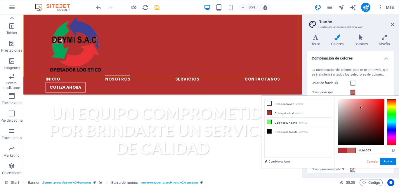
click at [361, 108] on div at bounding box center [361, 122] width 46 height 46
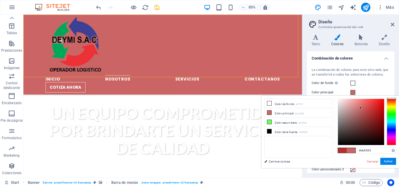
click at [353, 150] on span at bounding box center [351, 150] width 9 height 5
click at [350, 150] on span at bounding box center [351, 150] width 9 height 5
click at [357, 109] on div at bounding box center [361, 122] width 46 height 46
click at [352, 107] on div at bounding box center [361, 122] width 46 height 46
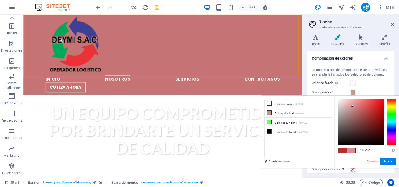
click at [348, 105] on div at bounding box center [361, 122] width 46 height 46
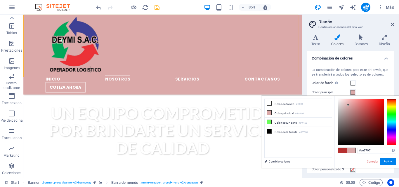
click at [355, 102] on div at bounding box center [361, 122] width 46 height 46
click at [358, 101] on div at bounding box center [361, 122] width 46 height 46
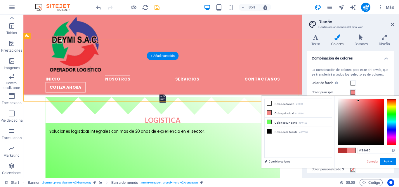
scroll to position [409, 0]
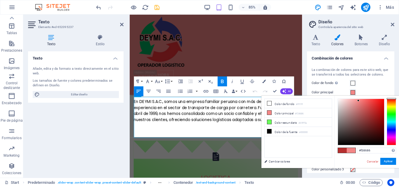
scroll to position [575, 0]
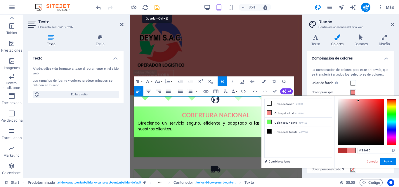
click at [158, 7] on icon "save" at bounding box center [157, 7] width 7 height 7
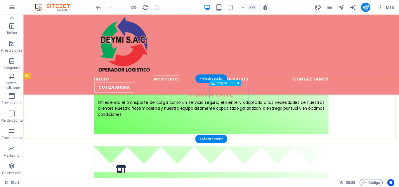
scroll to position [736, 0]
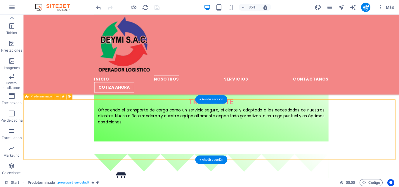
scroll to position [678, 0]
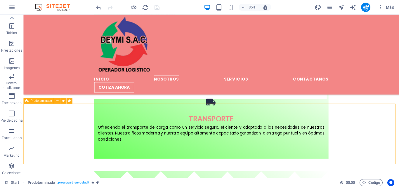
click at [38, 102] on span "Predeterminado" at bounding box center [41, 100] width 21 height 3
click at [57, 102] on icon at bounding box center [56, 100] width 3 height 5
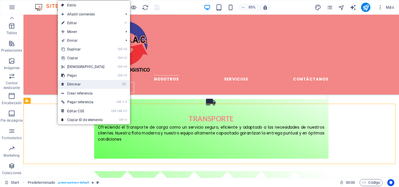
click at [81, 84] on link "⌦ Eliminar" at bounding box center [83, 84] width 50 height 9
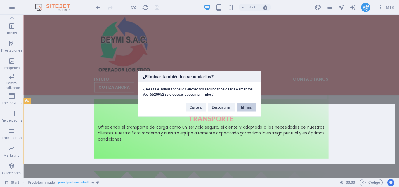
click at [249, 106] on button "Eliminar" at bounding box center [246, 107] width 19 height 9
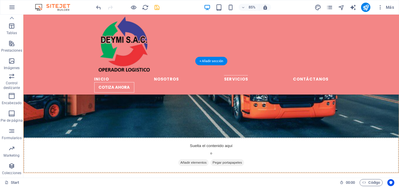
scroll to position [1642, 0]
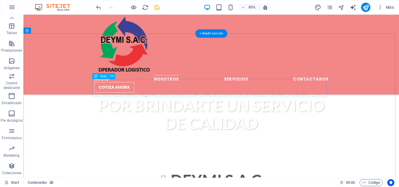
scroll to position [175, 0]
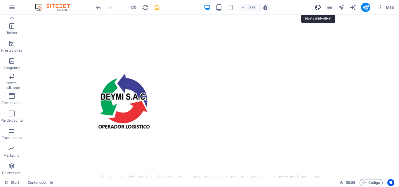
click at [318, 8] on icon "design" at bounding box center [318, 7] width 7 height 7
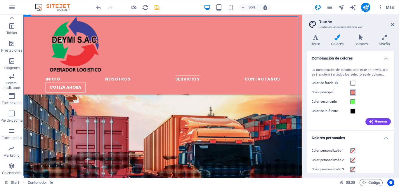
click at [351, 91] on span at bounding box center [353, 92] width 5 height 5
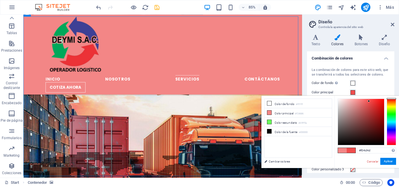
click at [369, 101] on div at bounding box center [361, 122] width 46 height 46
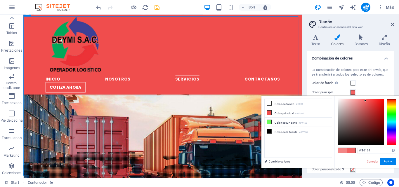
click at [365, 101] on div at bounding box center [361, 122] width 46 height 46
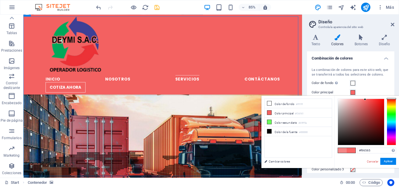
type input "#f96767"
click at [365, 100] on div at bounding box center [365, 99] width 2 height 2
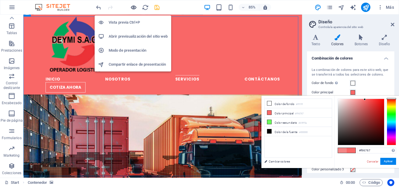
click at [134, 8] on icon "button" at bounding box center [133, 7] width 7 height 7
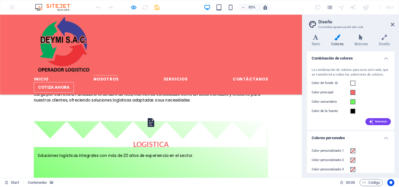
scroll to position [397, 0]
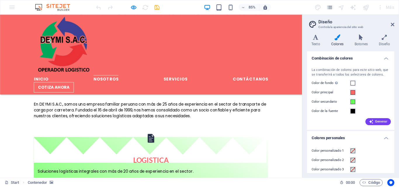
scroll to position [368, 0]
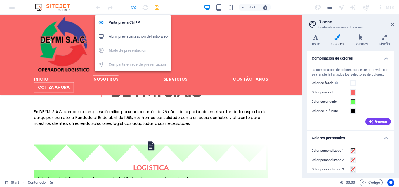
click at [133, 7] on icon "button" at bounding box center [133, 7] width 7 height 7
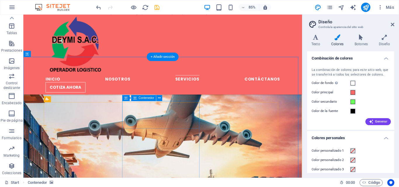
scroll to position [1722, 0]
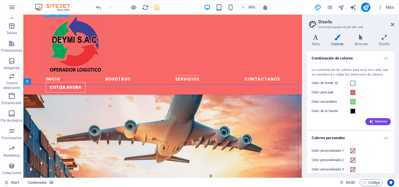
click at [93, 59] on figure at bounding box center [187, 51] width 276 height 69
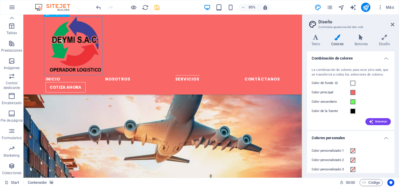
click at [93, 59] on figure at bounding box center [187, 51] width 276 height 69
select select "px"
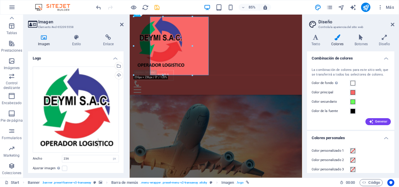
scroll to position [1716, 0]
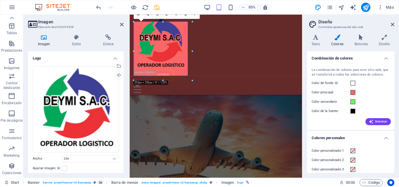
type input "215"
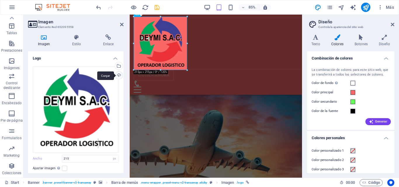
click at [119, 75] on div "Cargar" at bounding box center [118, 76] width 9 height 9
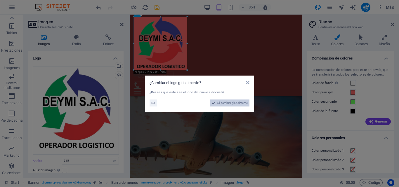
click at [227, 101] on span "Sí, cambiar globalmente" at bounding box center [232, 103] width 30 height 7
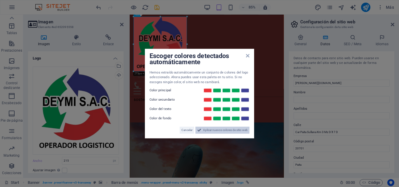
click at [228, 130] on span "Aplicar nuevos colores de sitio web" at bounding box center [225, 130] width 45 height 7
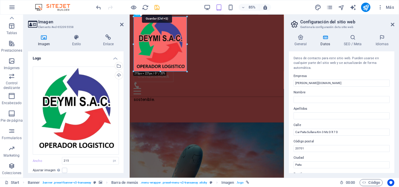
drag, startPoint x: 157, startPoint y: 7, endPoint x: 257, endPoint y: 29, distance: 102.6
click at [157, 7] on icon "save" at bounding box center [157, 7] width 7 height 7
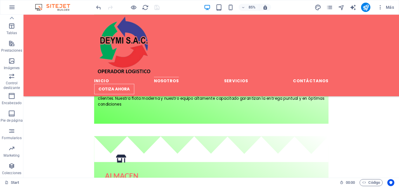
scroll to position [547, 0]
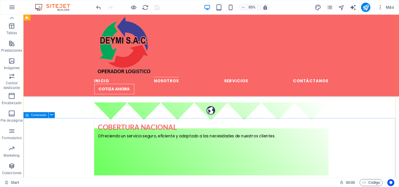
click at [29, 115] on icon at bounding box center [27, 115] width 4 height 6
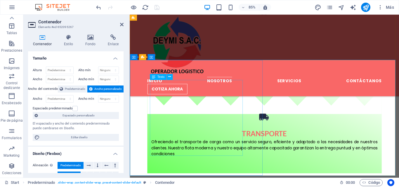
scroll to position [693, 0]
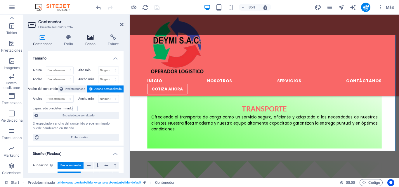
click at [91, 43] on h4 "Fondo" at bounding box center [91, 40] width 23 height 12
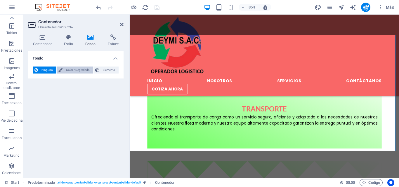
click at [86, 70] on span "Color / Degradado" at bounding box center [77, 70] width 27 height 7
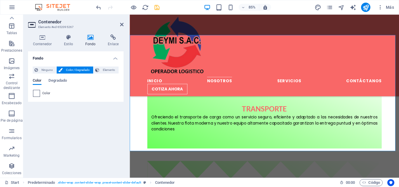
click at [36, 95] on span at bounding box center [36, 93] width 6 height 6
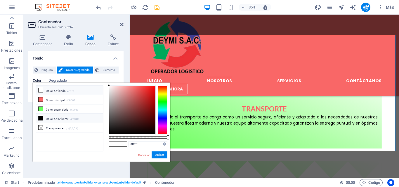
click at [67, 91] on li "Color de fondo #ffffff" at bounding box center [69, 90] width 67 height 9
click at [64, 100] on li "Color principal #f96767" at bounding box center [69, 99] width 67 height 9
click at [63, 108] on li "Color secundario #69ff5a" at bounding box center [69, 109] width 67 height 9
type input "#69ff5a"
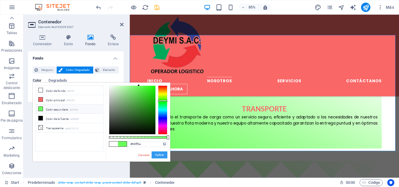
click at [156, 156] on button "Aplicar" at bounding box center [160, 155] width 16 height 7
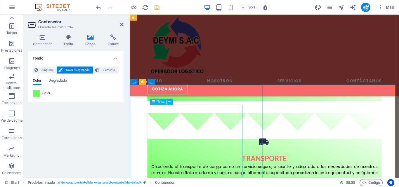
scroll to position [664, 0]
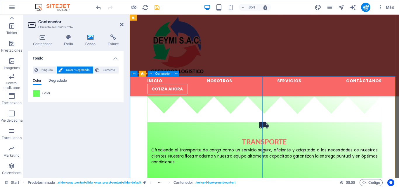
scroll to position [635, 0]
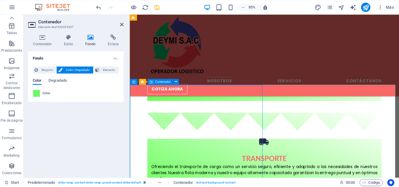
click at [158, 82] on span "Contenedor" at bounding box center [162, 81] width 15 height 3
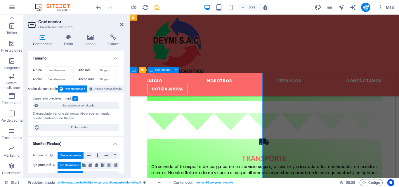
scroll to position [649, 0]
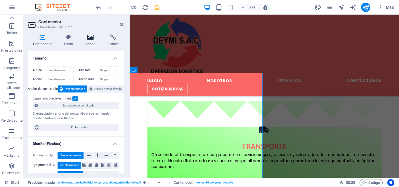
click at [95, 44] on h4 "Fondo" at bounding box center [91, 40] width 23 height 12
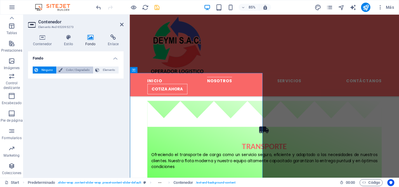
click at [89, 69] on span "Color / Degradado" at bounding box center [77, 70] width 27 height 7
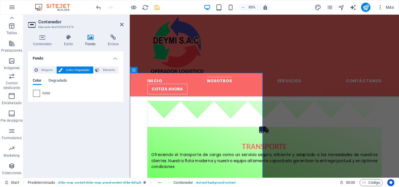
click at [38, 93] on span at bounding box center [36, 93] width 6 height 6
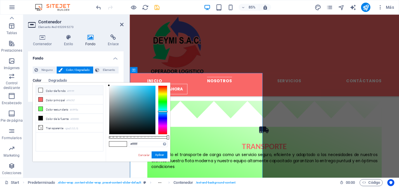
drag, startPoint x: 166, startPoint y: 86, endPoint x: 168, endPoint y: 112, distance: 25.8
click at [168, 112] on div "#ffffff Formatos soportados #0852ed rgb(8, 82, 237) rgba(8, 82, 237, 90%) hsv(2…" at bounding box center [138, 165] width 65 height 164
click at [147, 88] on div at bounding box center [132, 110] width 46 height 48
click at [142, 88] on div at bounding box center [132, 110] width 46 height 48
click at [138, 88] on div at bounding box center [132, 110] width 46 height 48
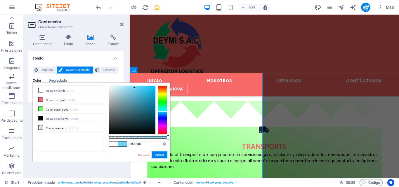
click at [133, 88] on div at bounding box center [132, 110] width 46 height 48
click at [133, 87] on div at bounding box center [134, 88] width 2 height 2
click at [130, 87] on div at bounding box center [131, 87] width 2 height 2
click at [119, 87] on div at bounding box center [132, 110] width 46 height 48
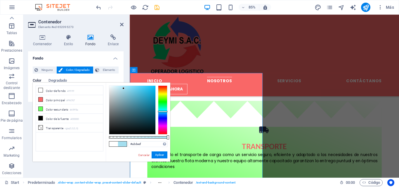
drag, startPoint x: 119, startPoint y: 86, endPoint x: 124, endPoint y: 89, distance: 5.5
click at [124, 89] on div at bounding box center [123, 88] width 2 height 2
drag, startPoint x: 124, startPoint y: 89, endPoint x: 128, endPoint y: 88, distance: 4.1
click at [128, 88] on div at bounding box center [127, 88] width 2 height 2
click at [157, 155] on button "Aplicar" at bounding box center [160, 155] width 16 height 7
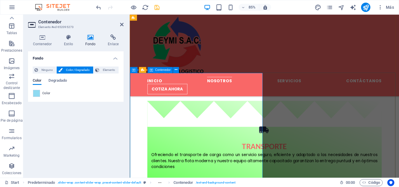
scroll to position [620, 0]
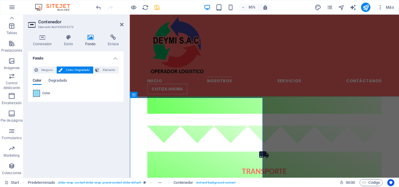
click at [37, 95] on span at bounding box center [36, 93] width 6 height 6
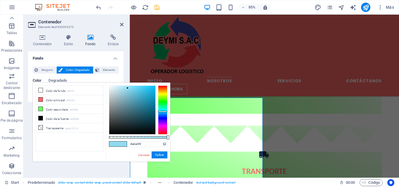
click at [125, 88] on div at bounding box center [132, 110] width 46 height 48
drag, startPoint x: 124, startPoint y: 88, endPoint x: 121, endPoint y: 93, distance: 5.5
click at [121, 93] on div at bounding box center [121, 92] width 2 height 2
click at [118, 93] on div at bounding box center [118, 92] width 2 height 2
type input "#bde3ef"
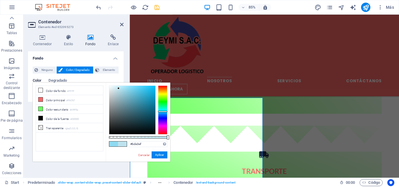
drag, startPoint x: 118, startPoint y: 92, endPoint x: 119, endPoint y: 89, distance: 3.8
click at [119, 89] on div at bounding box center [118, 88] width 2 height 2
click at [148, 144] on input "#bde3ef" at bounding box center [148, 144] width 39 height 6
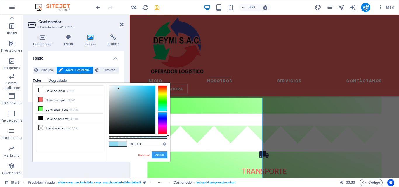
click at [160, 153] on button "Aplicar" at bounding box center [160, 155] width 16 height 7
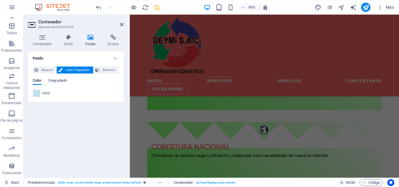
scroll to position [503, 0]
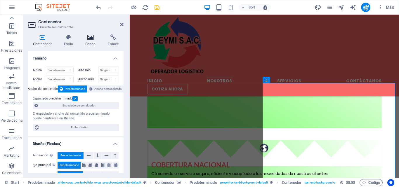
click at [89, 39] on icon at bounding box center [90, 37] width 20 height 6
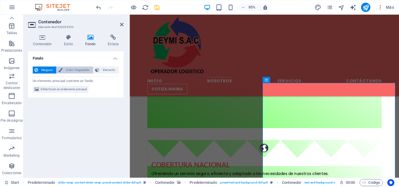
click at [72, 71] on span "Color / Degradado" at bounding box center [77, 70] width 27 height 7
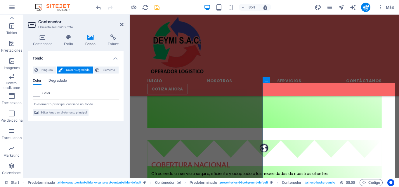
click at [40, 95] on div at bounding box center [36, 93] width 7 height 7
type input "#ffffff"
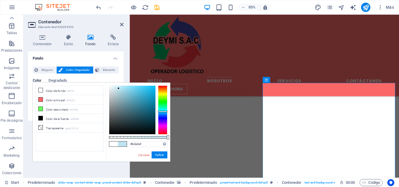
scroll to position [503, 0]
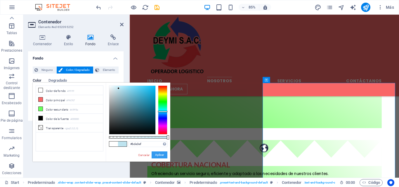
type input "#bde3ef"
click at [159, 155] on button "Aplicar" at bounding box center [160, 155] width 16 height 7
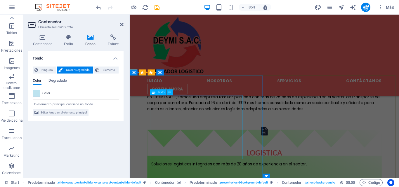
scroll to position [386, 0]
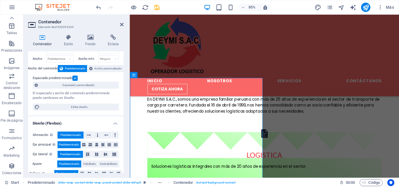
scroll to position [29, 0]
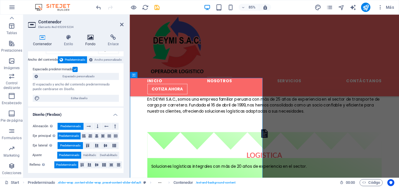
click at [92, 39] on icon at bounding box center [90, 37] width 20 height 6
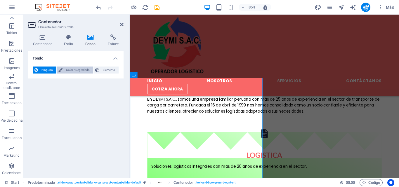
click at [84, 70] on span "Color / Degradado" at bounding box center [77, 70] width 27 height 7
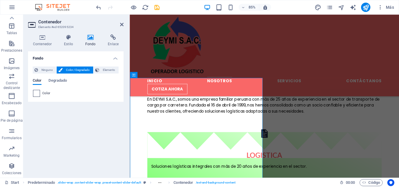
click at [39, 93] on span at bounding box center [36, 93] width 6 height 6
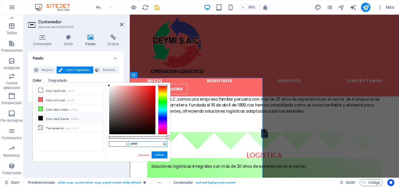
drag, startPoint x: 142, startPoint y: 144, endPoint x: 117, endPoint y: 143, distance: 25.1
click at [117, 143] on div "#ffffff Formatos soportados #0852ed rgb(8, 82, 237) rgba(8, 82, 237, 90%) hsv(2…" at bounding box center [138, 165] width 65 height 164
paste input "bde3e"
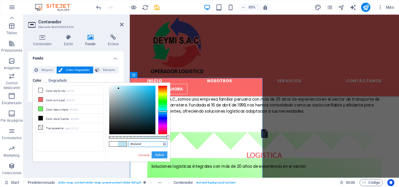
type input "#bde3ef"
click at [160, 155] on button "Aplicar" at bounding box center [160, 155] width 16 height 7
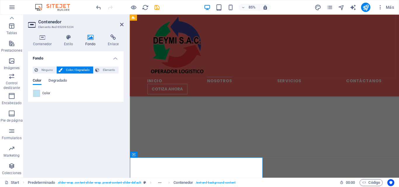
scroll to position [292, 0]
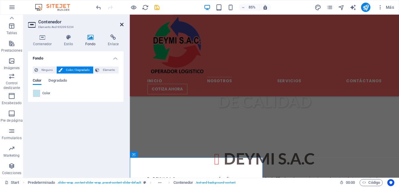
click at [121, 24] on icon at bounding box center [122, 24] width 4 height 5
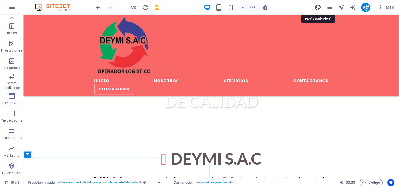
click at [318, 8] on icon "design" at bounding box center [318, 7] width 7 height 7
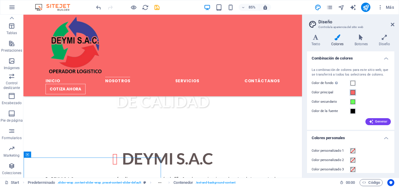
click at [353, 93] on span at bounding box center [353, 92] width 5 height 5
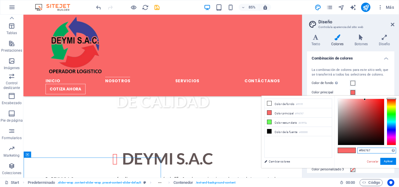
drag, startPoint x: 368, startPoint y: 150, endPoint x: 346, endPoint y: 150, distance: 21.9
click at [346, 150] on div "#f96767 Formatos soportados #0852ed rgb(8, 82, 237) rgba(8, 82, 237, 90%) hsv(2…" at bounding box center [366, 174] width 65 height 157
paste input "bde3ef"
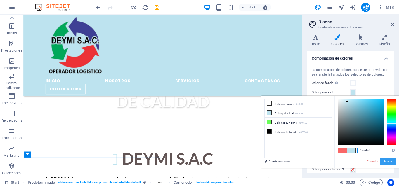
type input "#bde3ef"
click at [389, 159] on button "Aplicar" at bounding box center [388, 161] width 16 height 7
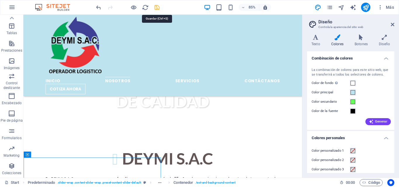
drag, startPoint x: 159, startPoint y: 6, endPoint x: 236, endPoint y: 46, distance: 87.0
click at [159, 6] on icon "save" at bounding box center [157, 7] width 7 height 7
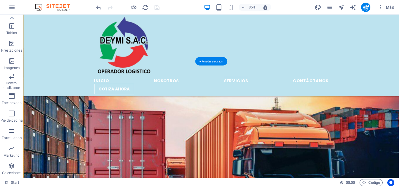
scroll to position [1665, 0]
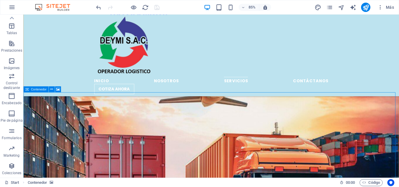
click at [29, 90] on icon at bounding box center [27, 89] width 4 height 6
click at [51, 90] on icon at bounding box center [51, 89] width 3 height 5
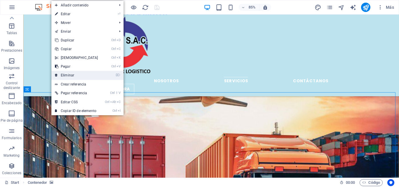
click at [72, 77] on link "⌦ Eliminar" at bounding box center [76, 75] width 50 height 9
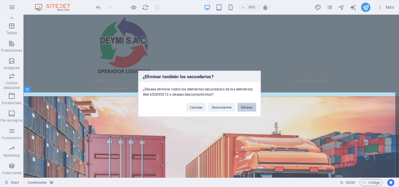
click at [249, 106] on button "Eliminar" at bounding box center [246, 107] width 19 height 9
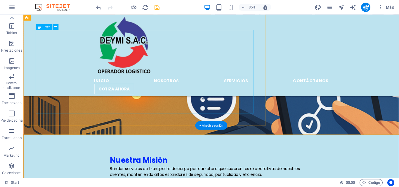
scroll to position [1490, 0]
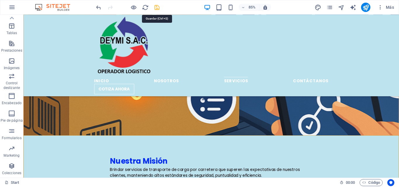
click at [157, 9] on icon "save" at bounding box center [157, 7] width 7 height 7
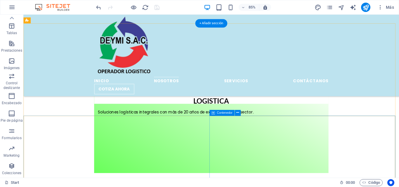
scroll to position [409, 0]
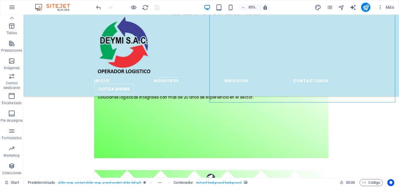
scroll to position [380, 0]
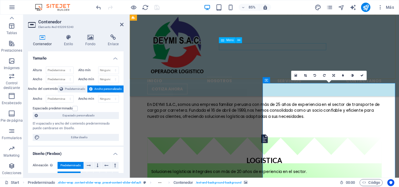
click at [290, 88] on nav "inicio nosotros Servicios Contáctanos" at bounding box center [288, 92] width 276 height 8
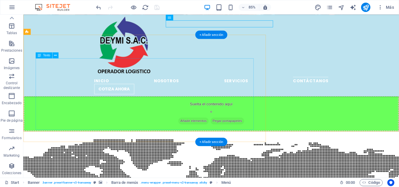
scroll to position [1866, 0]
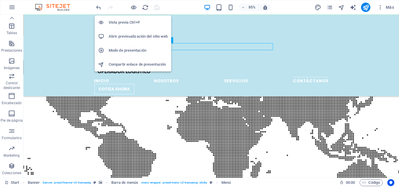
click at [141, 35] on h6 "Abrir previsualización del sitio web" at bounding box center [138, 36] width 59 height 7
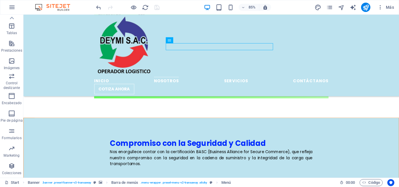
scroll to position [785, 0]
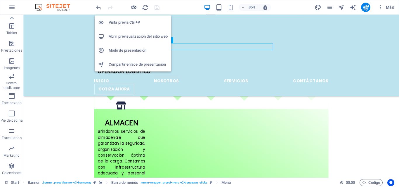
click at [136, 8] on icon "button" at bounding box center [133, 7] width 7 height 7
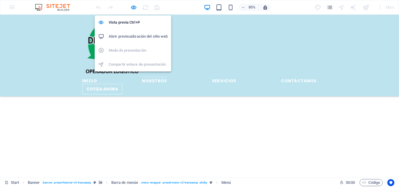
click at [147, 37] on h6 "Abrir previsualización del sitio web" at bounding box center [138, 36] width 59 height 7
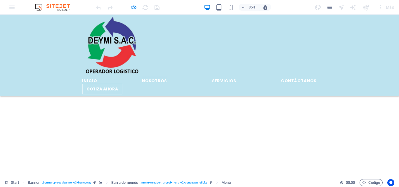
click at [131, 9] on icon "button" at bounding box center [133, 7] width 7 height 7
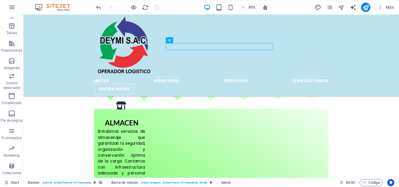
click at [157, 7] on div at bounding box center [127, 7] width 65 height 9
click at [176, 8] on div "85% Más" at bounding box center [245, 7] width 301 height 9
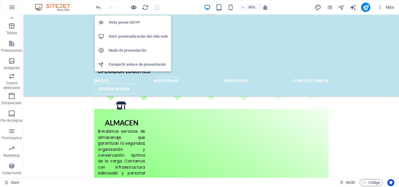
click at [133, 7] on icon "button" at bounding box center [133, 7] width 7 height 7
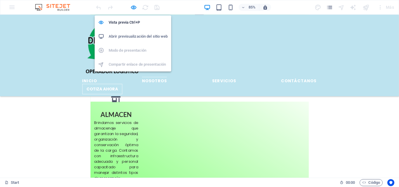
click at [145, 37] on h6 "Abrir previsualización del sitio web" at bounding box center [138, 36] width 59 height 7
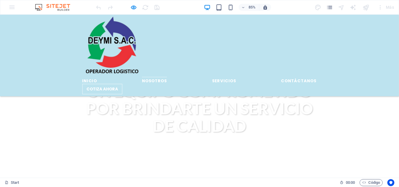
scroll to position [201, 0]
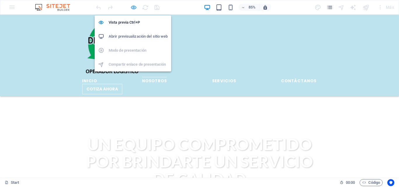
click at [132, 4] on icon "button" at bounding box center [133, 7] width 7 height 7
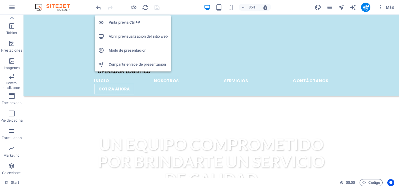
click at [133, 21] on h6 "Vista previa Ctrl+P" at bounding box center [138, 22] width 59 height 7
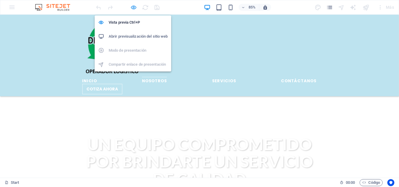
click at [133, 7] on icon "button" at bounding box center [133, 7] width 7 height 7
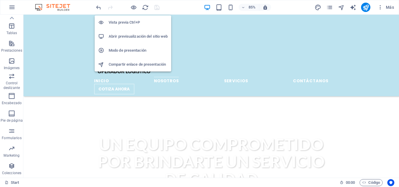
click at [139, 63] on h6 "Compartir enlace de presentación" at bounding box center [138, 64] width 59 height 7
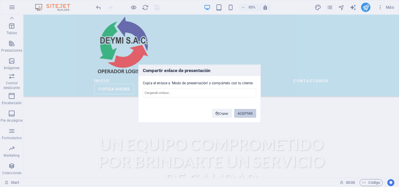
type input "[URL][DOMAIN_NAME]"
drag, startPoint x: 245, startPoint y: 114, endPoint x: 260, endPoint y: 117, distance: 15.4
click at [245, 114] on button "ACEPTAR" at bounding box center [245, 113] width 22 height 9
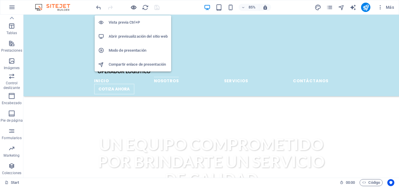
click at [132, 8] on icon "button" at bounding box center [133, 7] width 7 height 7
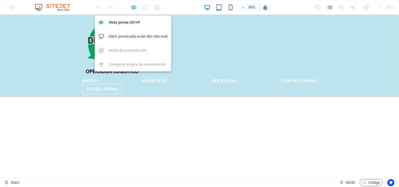
click at [133, 8] on icon "button" at bounding box center [133, 7] width 7 height 7
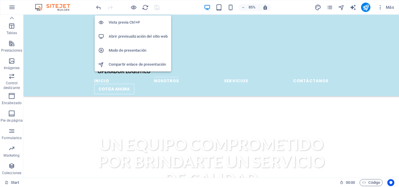
click at [134, 48] on h6 "Modo de presentación" at bounding box center [138, 50] width 59 height 7
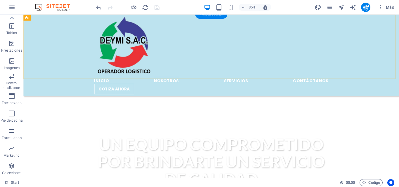
click at [192, 32] on div "inicio nosotros Servicios Contáctanos cotiza ahora" at bounding box center [244, 63] width 442 height 96
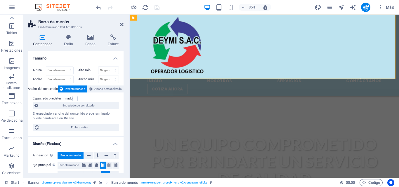
click at [140, 38] on div "inicio nosotros Servicios Contáctanos cotiza ahora" at bounding box center [288, 63] width 317 height 96
click at [122, 24] on icon at bounding box center [122, 24] width 4 height 5
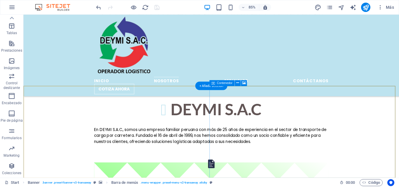
scroll to position [376, 0]
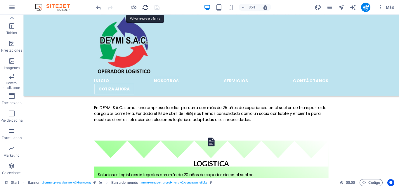
click at [146, 9] on icon "reload" at bounding box center [145, 7] width 7 height 7
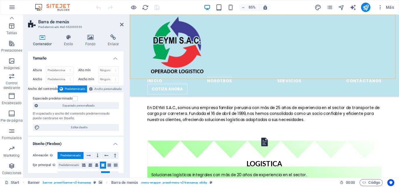
click at [123, 27] on header "Barra de menús Predeterminado #ed-652095555" at bounding box center [76, 22] width 96 height 15
click at [123, 27] on icon at bounding box center [122, 24] width 4 height 5
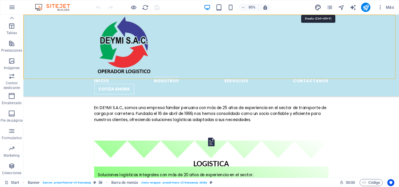
click at [317, 6] on icon "design" at bounding box center [318, 7] width 7 height 7
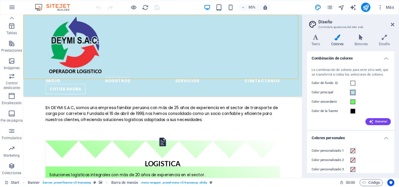
click at [354, 92] on span at bounding box center [353, 92] width 5 height 5
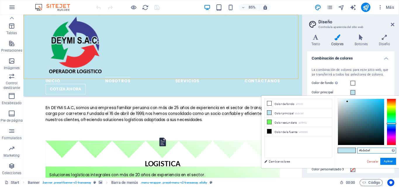
click at [375, 149] on input "#bde3ef" at bounding box center [376, 151] width 39 height 6
click at [375, 150] on input "#bde3ef" at bounding box center [376, 151] width 39 height 6
click at [386, 162] on button "Aplicar" at bounding box center [388, 161] width 16 height 7
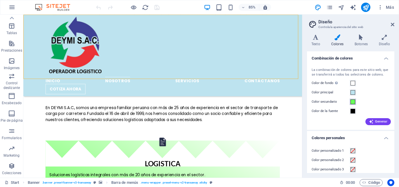
click at [353, 101] on span at bounding box center [353, 102] width 5 height 5
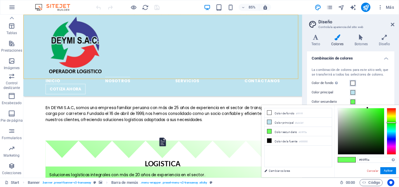
click at [352, 82] on span at bounding box center [353, 83] width 5 height 5
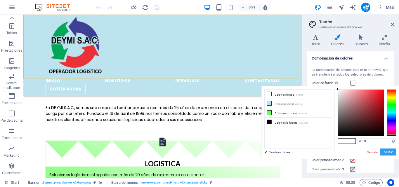
click at [382, 152] on button "Aplicar" at bounding box center [388, 152] width 16 height 7
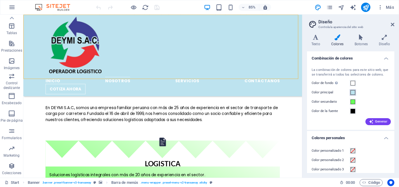
click at [353, 91] on span at bounding box center [353, 92] width 5 height 5
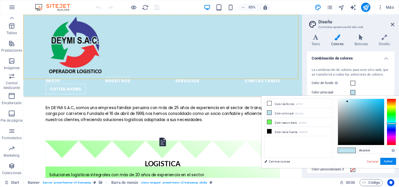
click at [353, 91] on span at bounding box center [353, 92] width 5 height 5
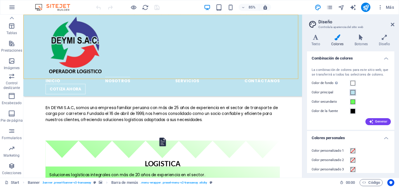
click at [353, 91] on span at bounding box center [353, 92] width 5 height 5
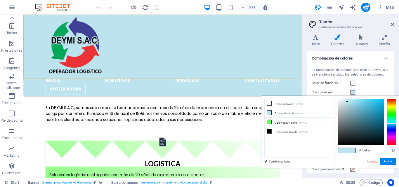
click at [348, 102] on div at bounding box center [347, 101] width 2 height 2
click at [387, 163] on button "Aplicar" at bounding box center [388, 161] width 16 height 7
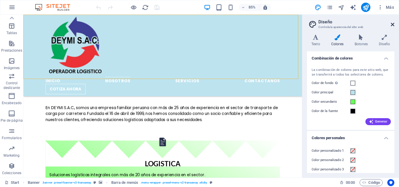
click at [393, 23] on icon at bounding box center [393, 24] width 4 height 5
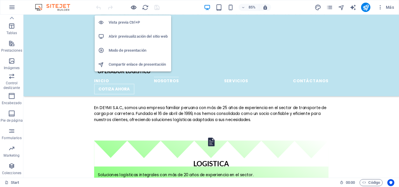
click at [135, 8] on icon "button" at bounding box center [133, 7] width 7 height 7
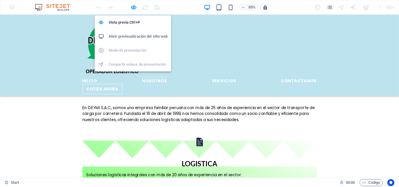
click at [136, 36] on h6 "Abrir previsualización del sitio web" at bounding box center [138, 36] width 59 height 7
click at [132, 8] on icon "button" at bounding box center [133, 7] width 7 height 7
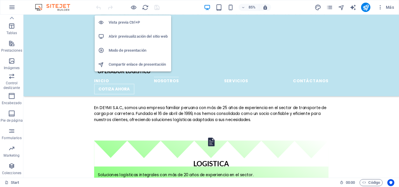
click at [143, 52] on h6 "Modo de presentación" at bounding box center [138, 50] width 59 height 7
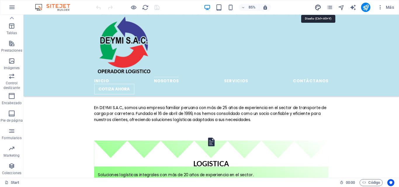
click at [319, 6] on icon "design" at bounding box center [318, 7] width 7 height 7
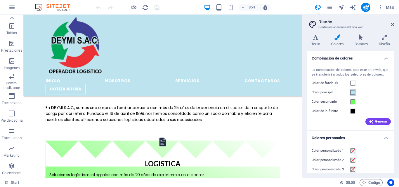
click at [353, 92] on span at bounding box center [353, 92] width 5 height 5
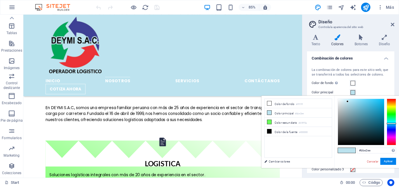
click at [353, 92] on span at bounding box center [353, 92] width 5 height 5
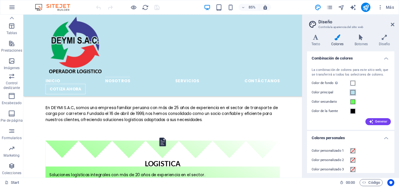
click at [352, 91] on span at bounding box center [353, 92] width 5 height 5
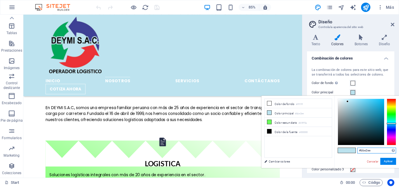
click at [376, 150] on input "#bbe2ee" at bounding box center [376, 151] width 39 height 6
click at [374, 82] on div "Color de fondo Solo visible si no se encuentra cubierto por otros fondos." at bounding box center [351, 83] width 78 height 7
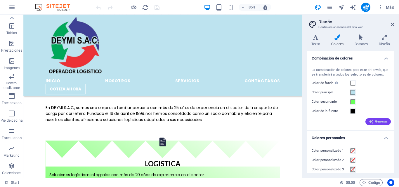
click at [378, 123] on span "Generar" at bounding box center [378, 121] width 18 height 5
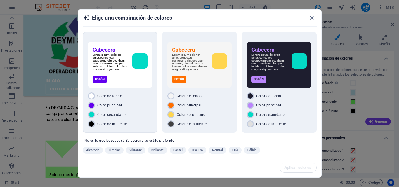
click at [135, 109] on div "Color principal" at bounding box center [120, 105] width 64 height 7
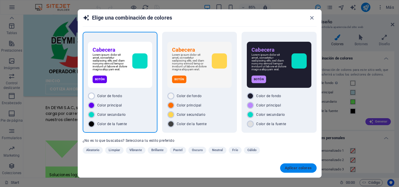
click at [299, 169] on span "Aplicar colores" at bounding box center [298, 168] width 27 height 5
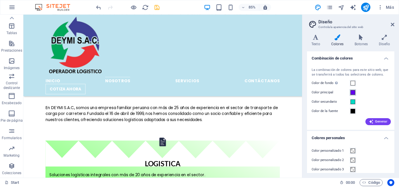
click at [353, 92] on span at bounding box center [353, 92] width 5 height 5
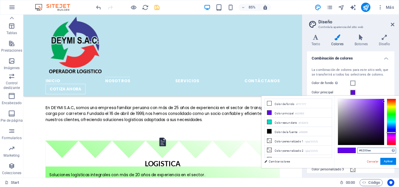
drag, startPoint x: 377, startPoint y: 150, endPoint x: 347, endPoint y: 151, distance: 29.2
click at [347, 151] on div "#6200ee Formatos soportados #0852ed rgb(8, 82, 237) rgba(8, 82, 237, 90%) hsv(2…" at bounding box center [366, 174] width 65 height 157
paste input "bbe2"
type input "#bbe2ee"
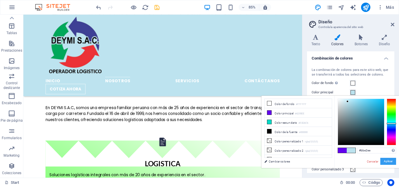
click at [390, 160] on button "Aplicar" at bounding box center [388, 161] width 16 height 7
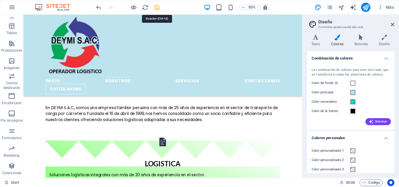
click at [156, 6] on icon "save" at bounding box center [157, 7] width 7 height 7
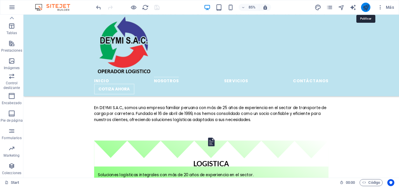
click at [367, 7] on icon "publish" at bounding box center [366, 7] width 7 height 7
